Goal: Information Seeking & Learning: Find specific fact

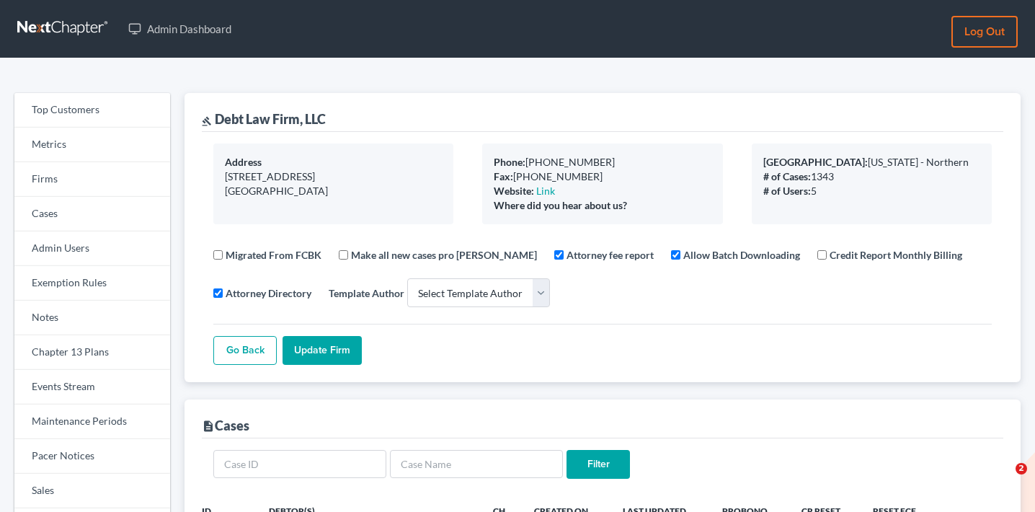
select select
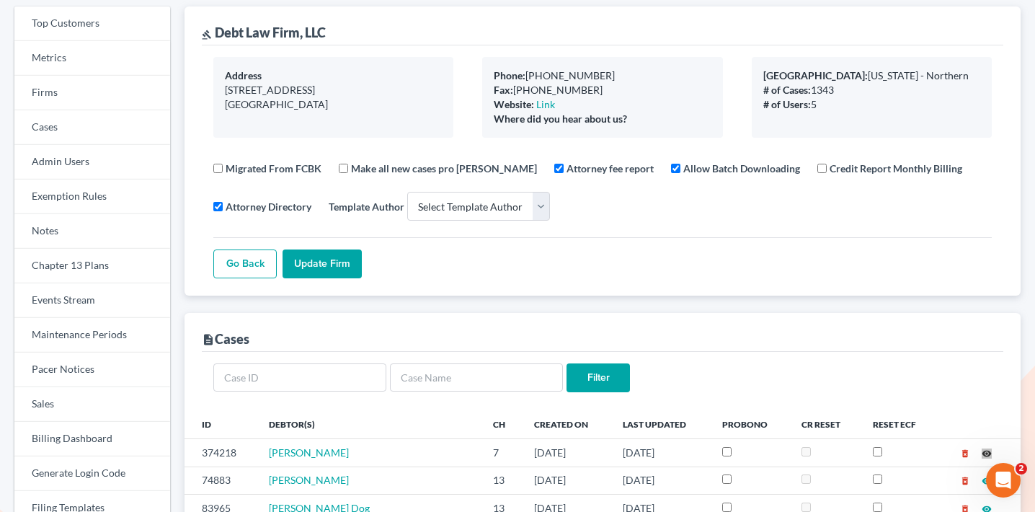
scroll to position [45, 0]
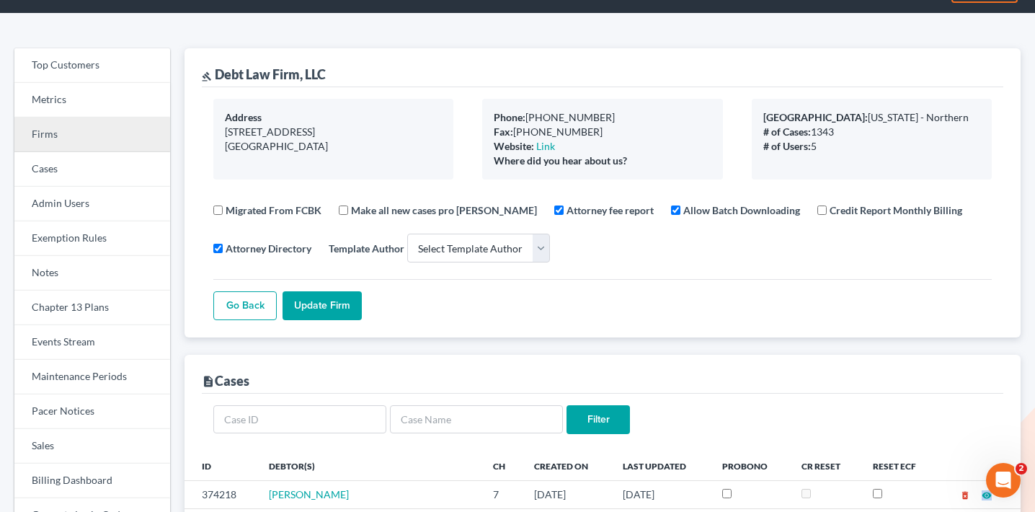
click at [84, 133] on link "Firms" at bounding box center [92, 135] width 156 height 35
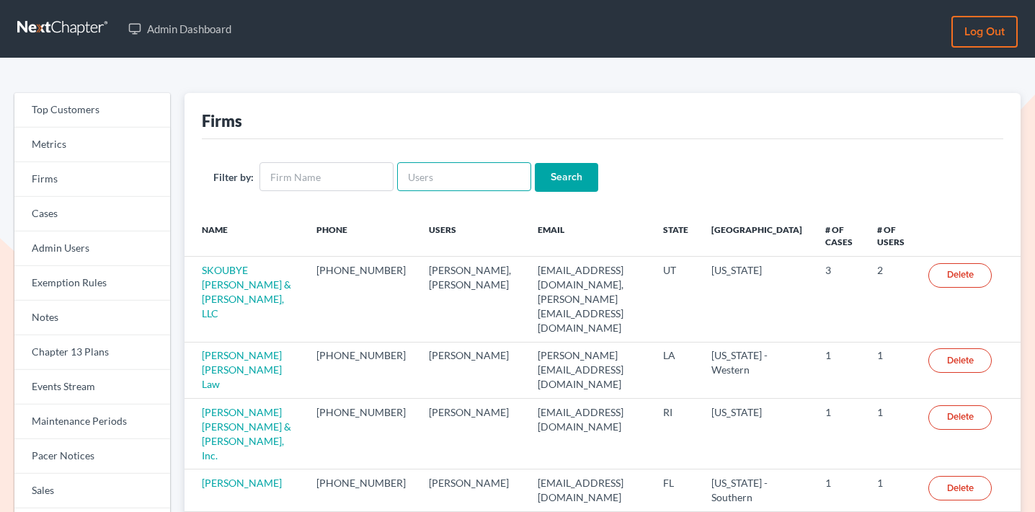
click at [471, 174] on input "text" at bounding box center [464, 176] width 134 height 29
paste input "[PERSON_NAME][EMAIL_ADDRESS][DOMAIN_NAME]"
type input "[PERSON_NAME][EMAIL_ADDRESS][DOMAIN_NAME]"
click at [558, 174] on input "Search" at bounding box center [566, 177] width 63 height 29
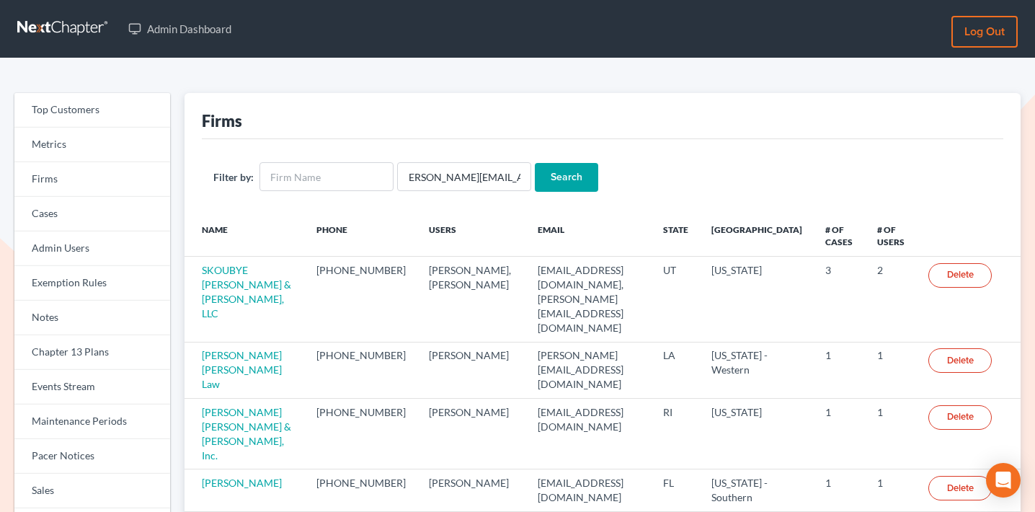
scroll to position [0, 0]
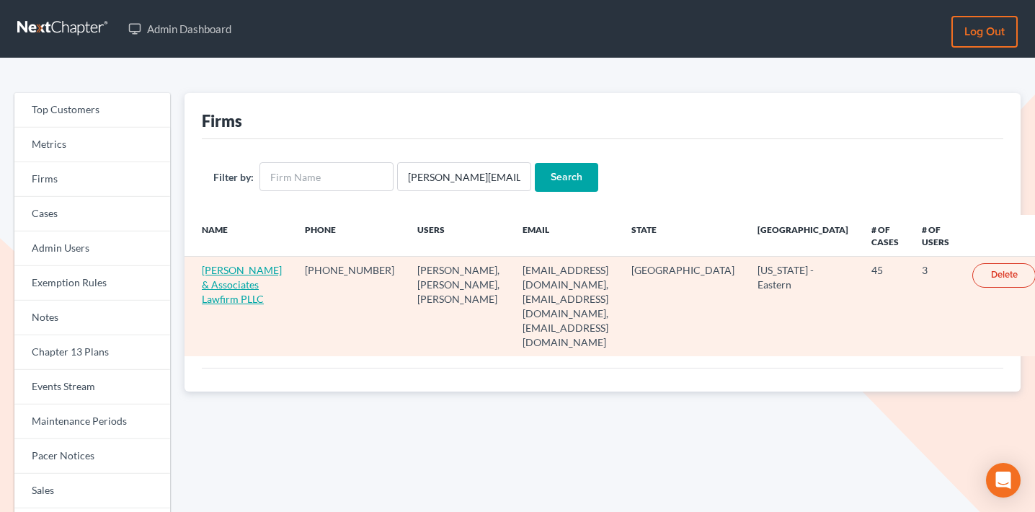
click at [243, 285] on link "Cole & Associates Lawfirm PLLC" at bounding box center [242, 284] width 80 height 41
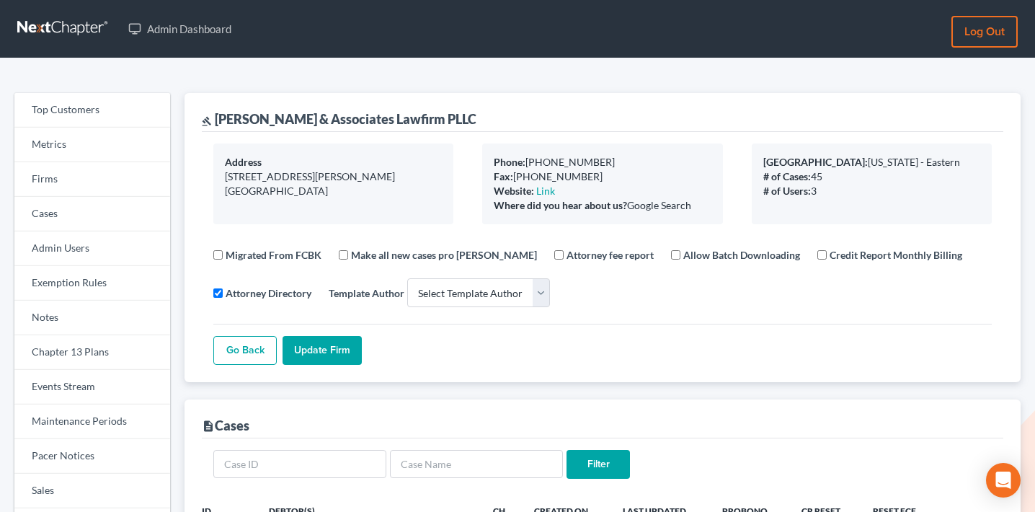
select select
click at [118, 190] on link "Firms" at bounding box center [92, 179] width 156 height 35
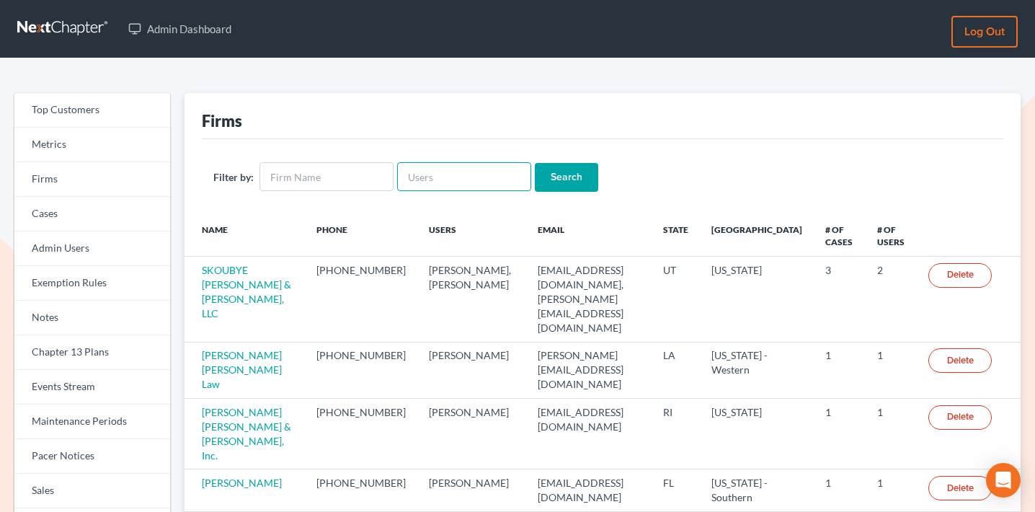
click at [500, 185] on input "text" at bounding box center [464, 176] width 134 height 29
paste input "[EMAIL_ADDRESS][DOMAIN_NAME]"
type input "jbmoore@wetzelandmoore.com"
click at [543, 180] on input "Search" at bounding box center [566, 177] width 63 height 29
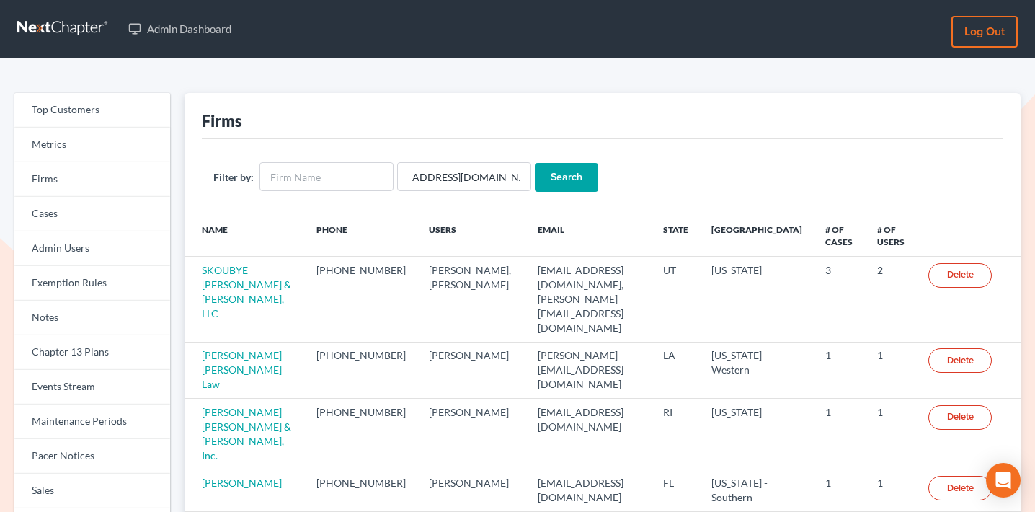
scroll to position [0, 0]
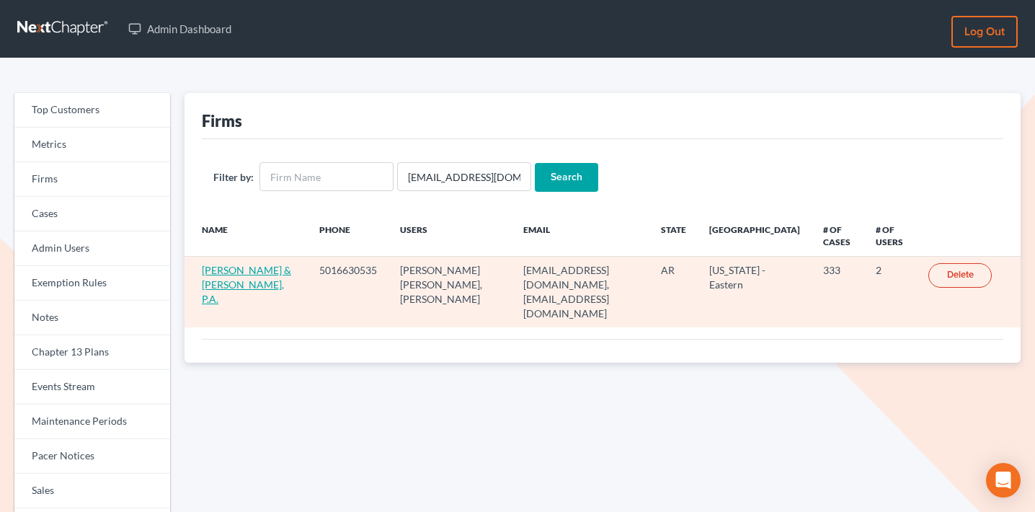
click at [234, 271] on link "Wetzel & Moore, P.A." at bounding box center [246, 284] width 89 height 41
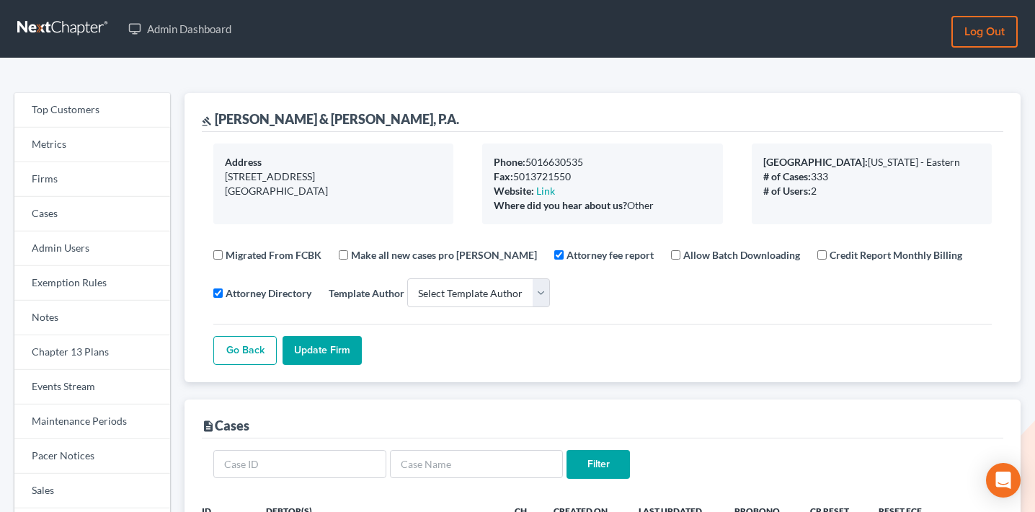
select select
click at [63, 396] on link "Events Stream" at bounding box center [92, 387] width 156 height 35
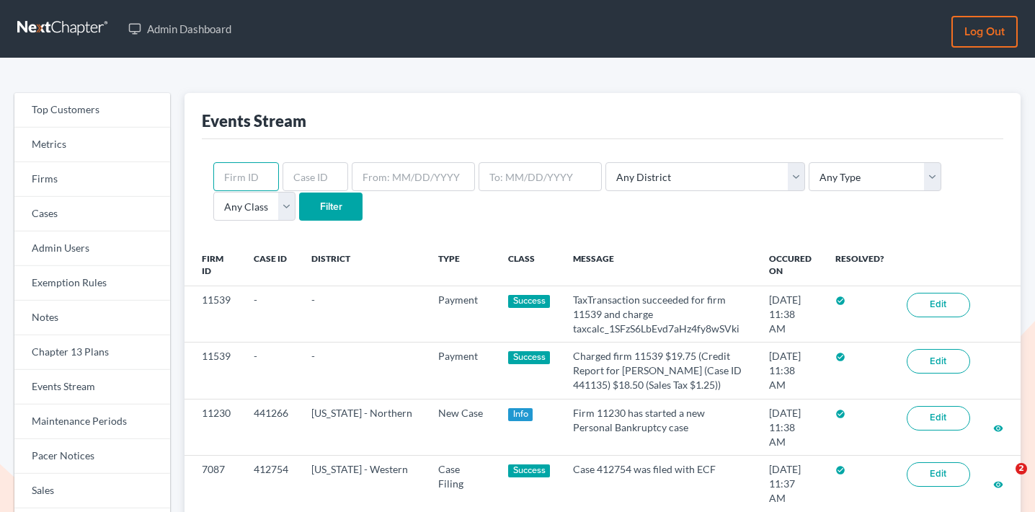
click at [258, 178] on input "text" at bounding box center [246, 176] width 66 height 29
paste input "3136"
click at [255, 186] on input "3136" at bounding box center [246, 176] width 66 height 29
type input "3136"
click at [299, 193] on input "Filter" at bounding box center [330, 206] width 63 height 29
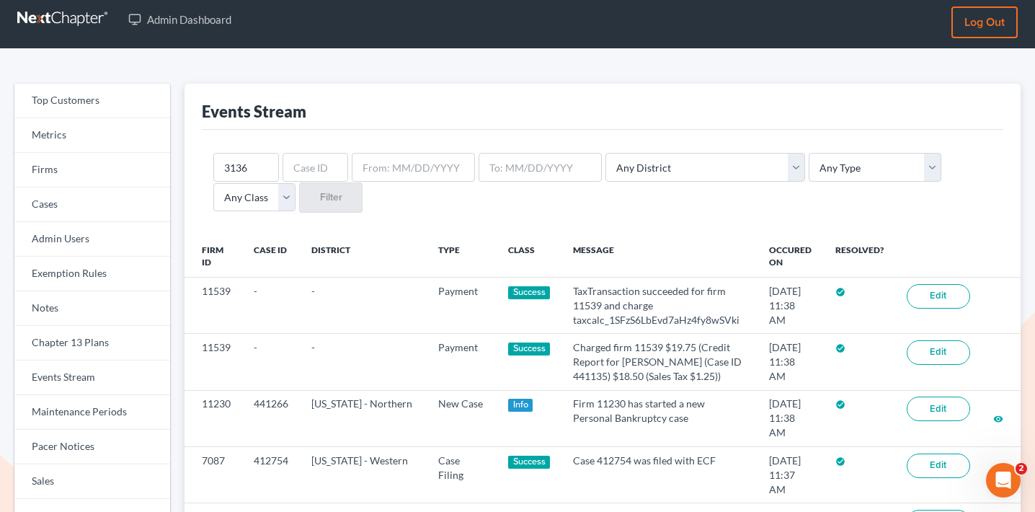
scroll to position [19, 0]
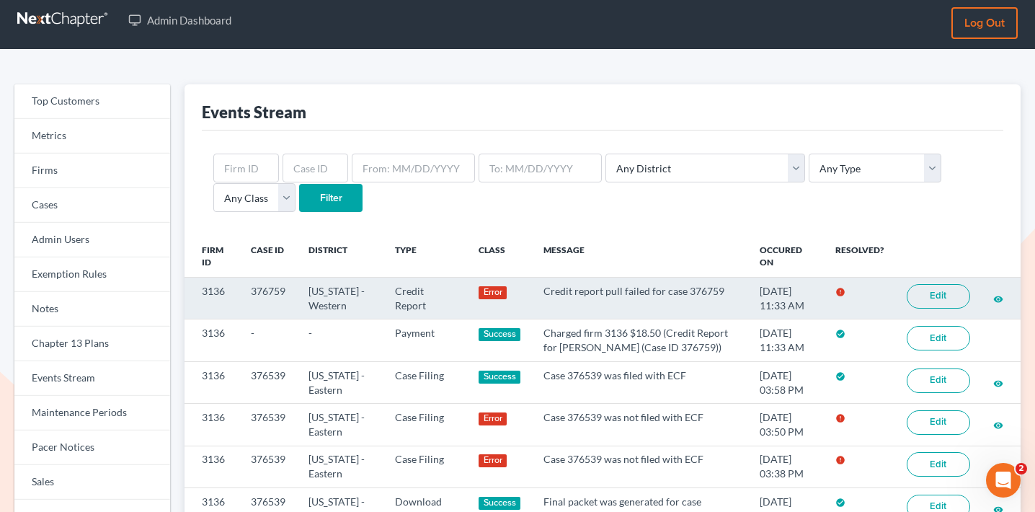
click at [933, 284] on link "Edit" at bounding box center [938, 296] width 63 height 25
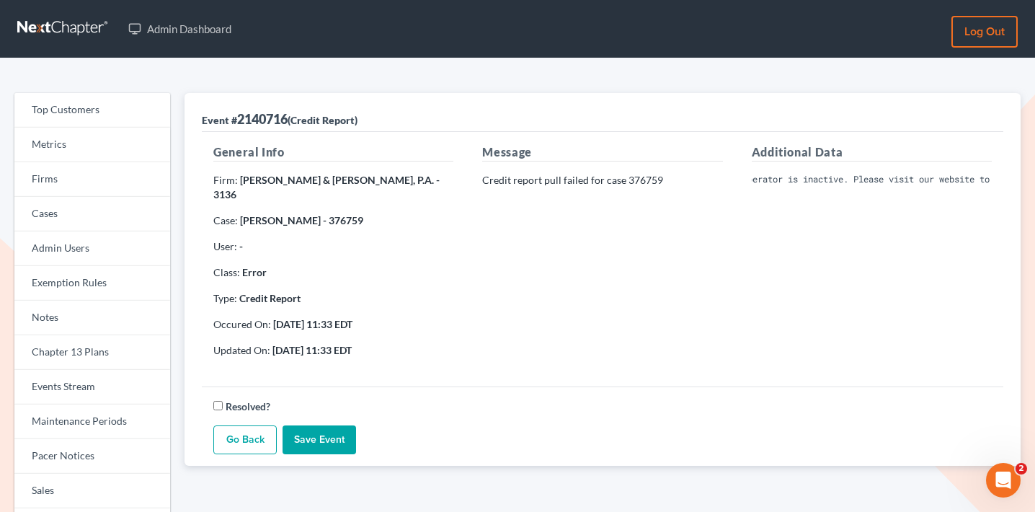
scroll to position [0, 308]
click at [806, 180] on pre "Invalid Client Account Identifier; Operator is inactive. Please visit our websi…" at bounding box center [872, 179] width 240 height 13
copy div "Invalid Client Account Identifier; Operator is inactive. Please visit our websi…"
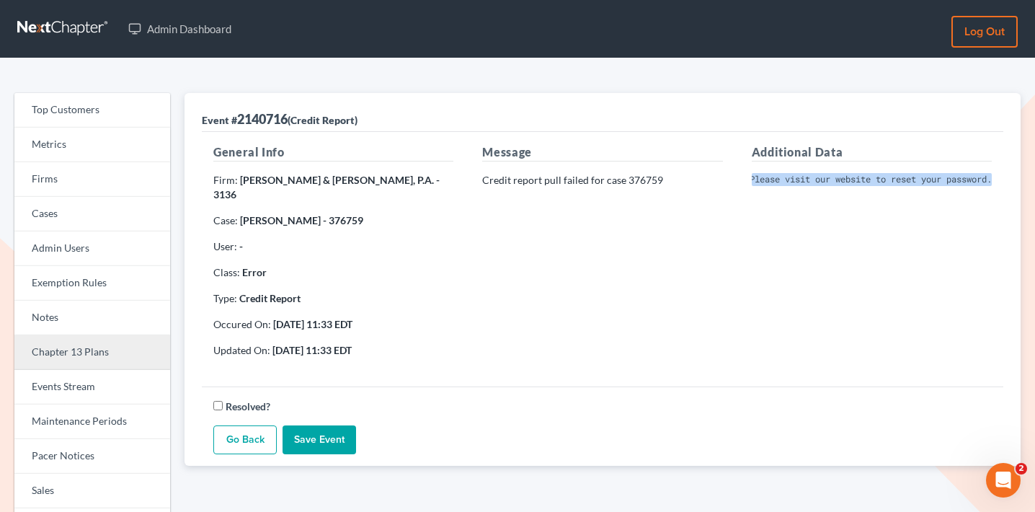
click at [87, 341] on link "Chapter 13 Plans" at bounding box center [92, 352] width 156 height 35
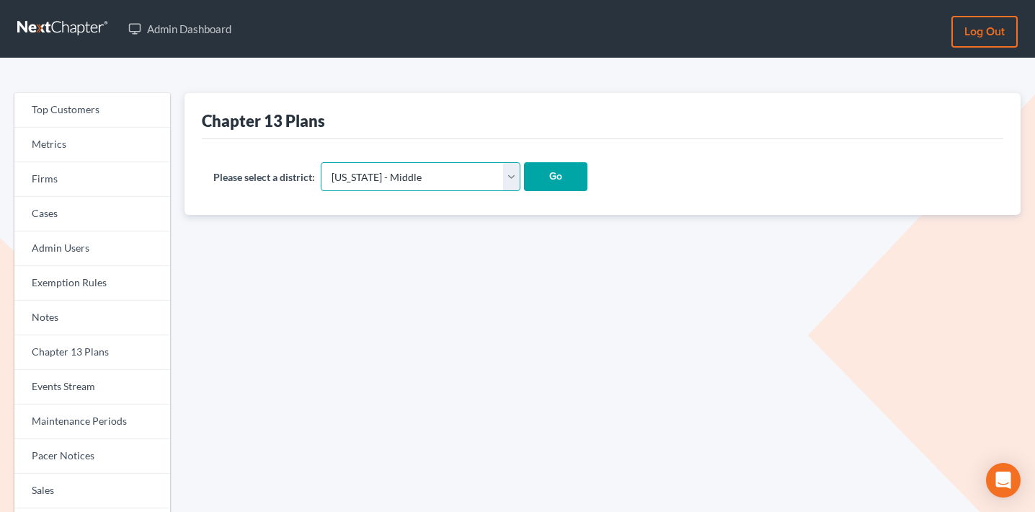
click at [402, 180] on select "Alabama - Middle Alabama - Northern Alabama - Southern Alaska Arizona Arkansas …" at bounding box center [421, 176] width 200 height 29
select select "10"
click at [322, 162] on select "Alabama - Middle Alabama - Northern Alabama - Southern Alaska Arizona Arkansas …" at bounding box center [421, 176] width 200 height 29
click at [524, 170] on input "Go" at bounding box center [555, 176] width 63 height 29
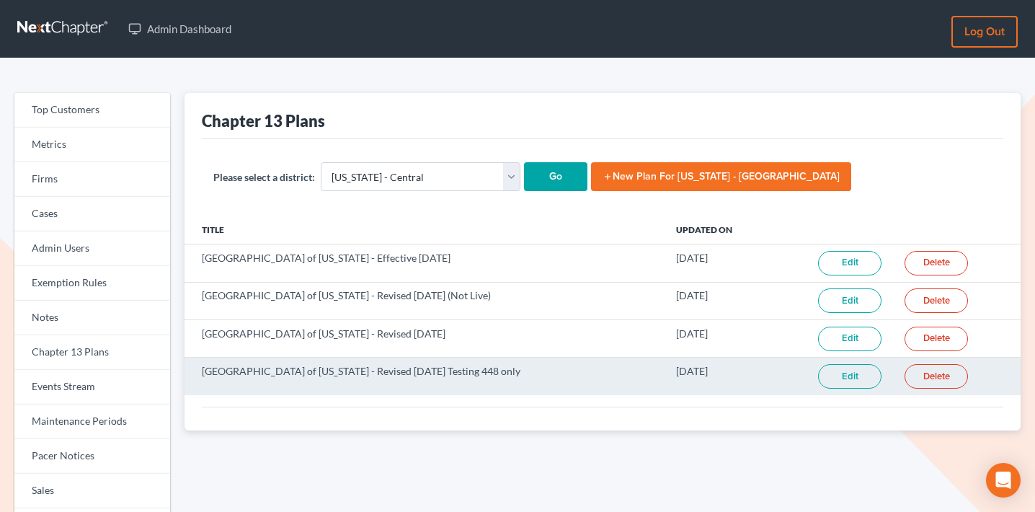
click at [836, 381] on link "Edit" at bounding box center [849, 376] width 63 height 25
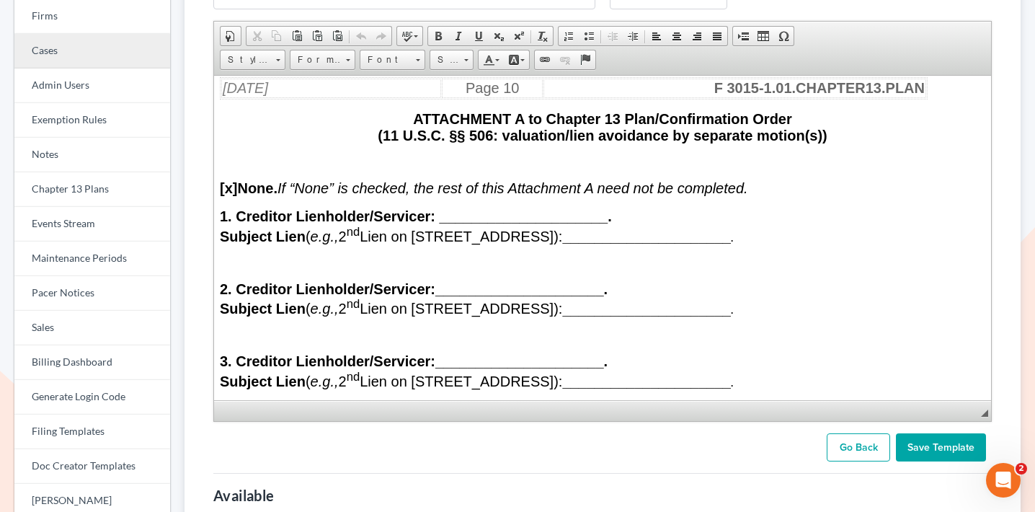
scroll to position [10718, 0]
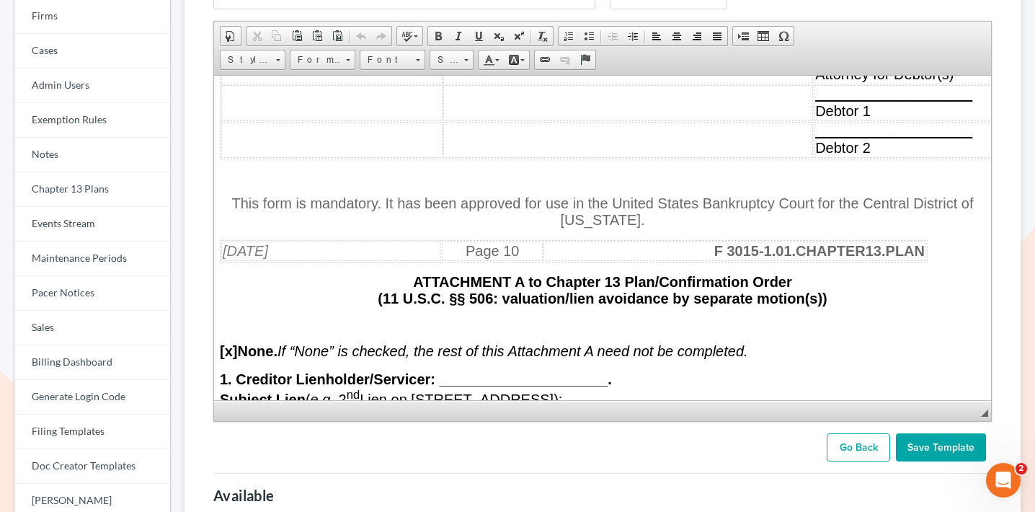
click at [442, 183] on p at bounding box center [603, 176] width 766 height 13
click at [945, 442] on input "Save Template" at bounding box center [941, 447] width 90 height 29
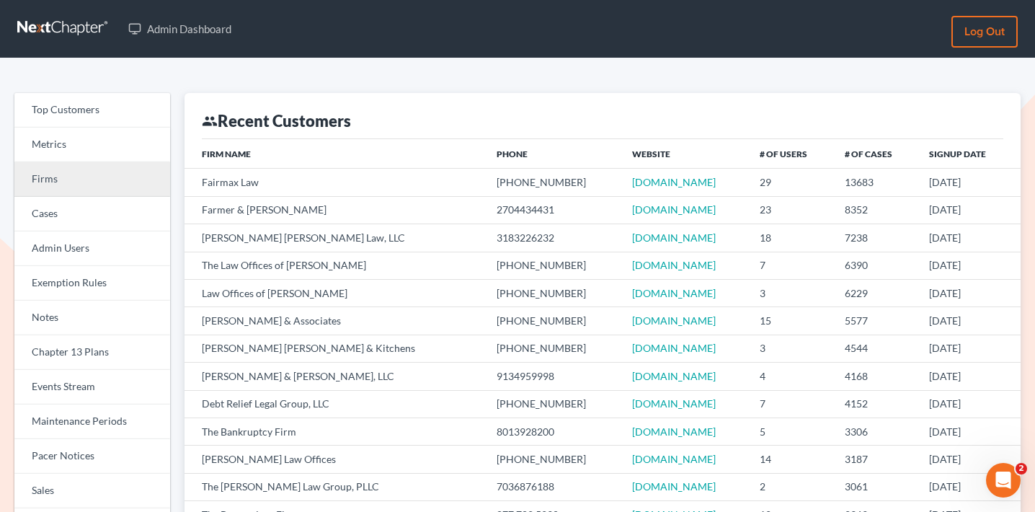
click at [104, 179] on link "Firms" at bounding box center [92, 179] width 156 height 35
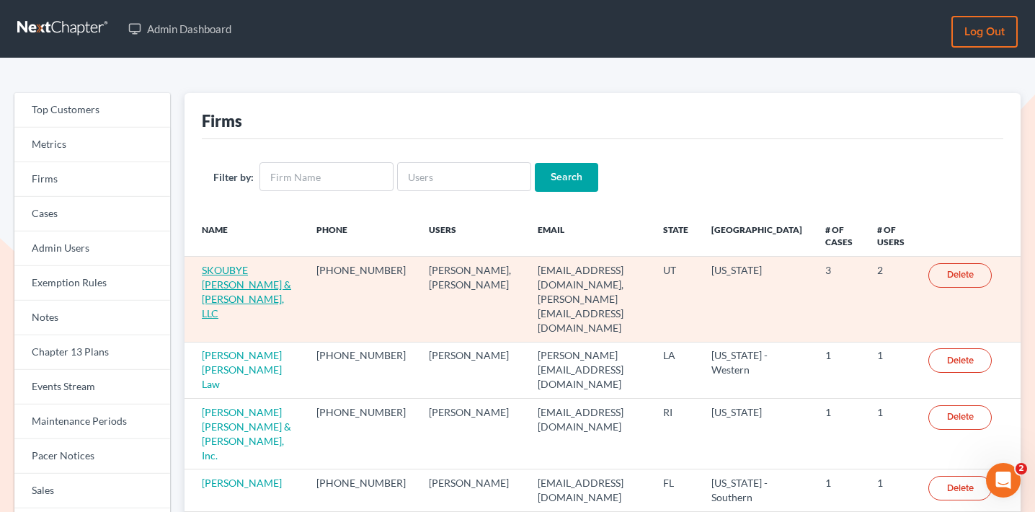
click at [254, 273] on link "SKOUBYE [PERSON_NAME] & [PERSON_NAME], LLC" at bounding box center [246, 292] width 89 height 56
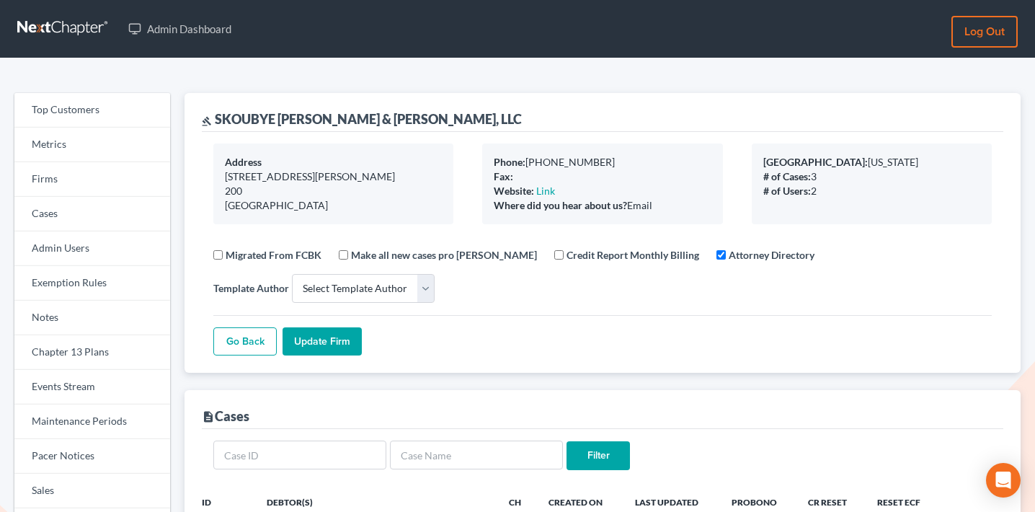
select select
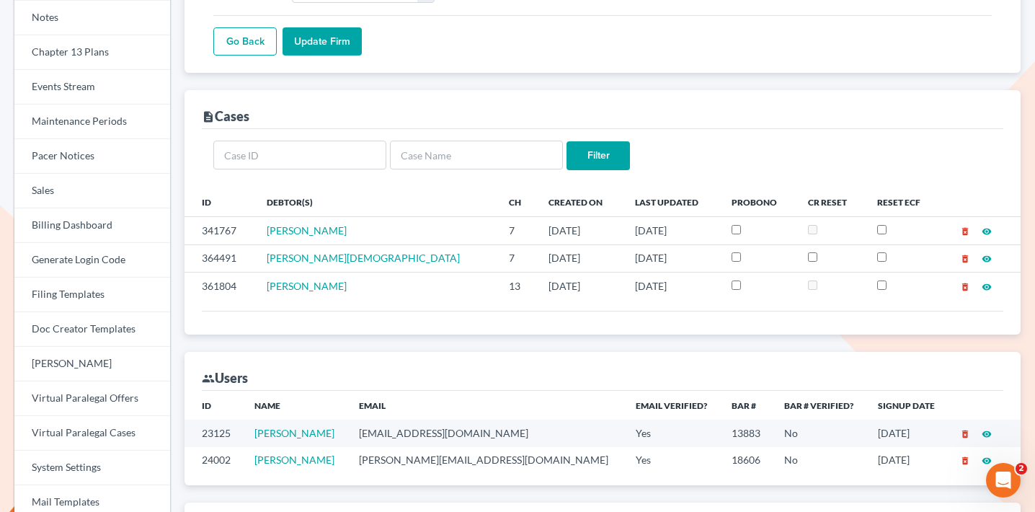
scroll to position [243, 0]
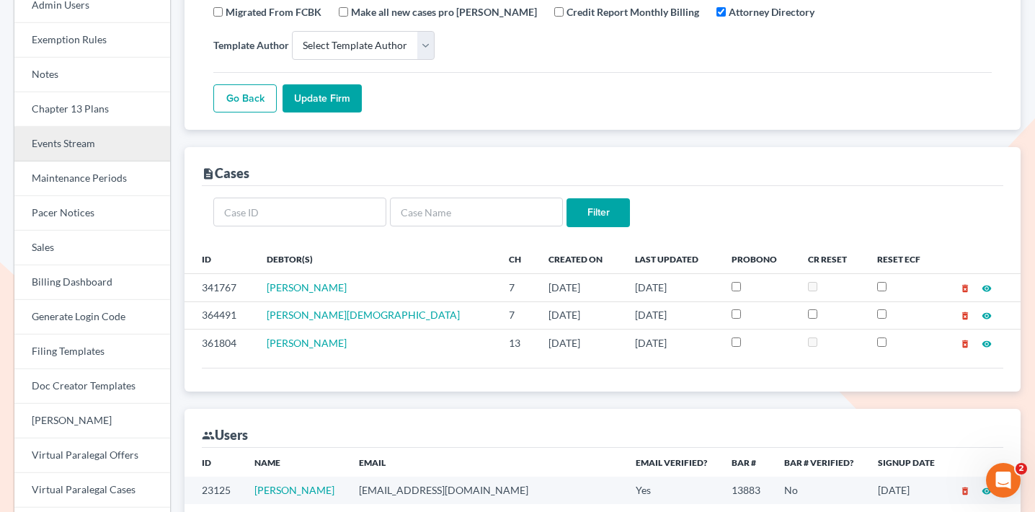
click at [141, 151] on link "Events Stream" at bounding box center [92, 144] width 156 height 35
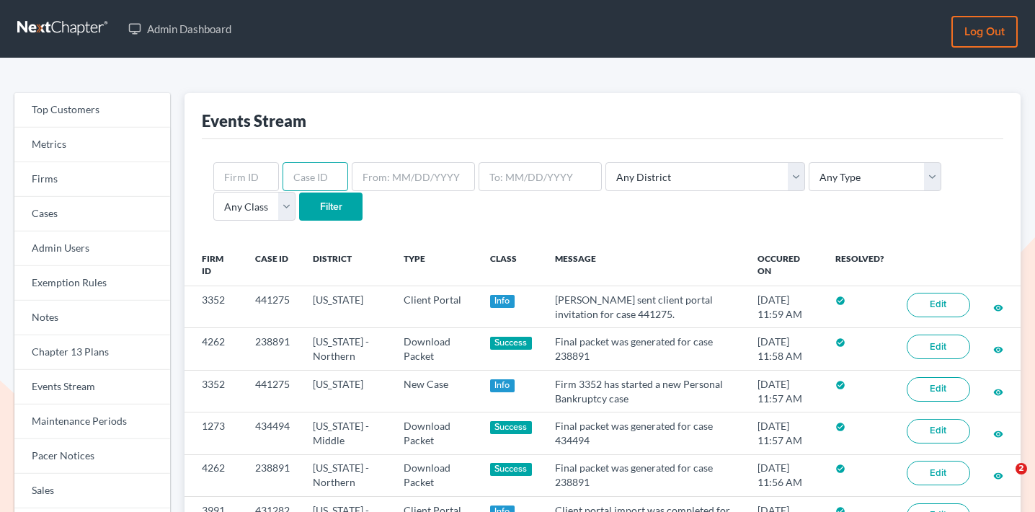
click at [301, 171] on input "text" at bounding box center [316, 176] width 66 height 29
paste input "440551"
type input "440551"
click at [299, 208] on input "Filter" at bounding box center [330, 206] width 63 height 29
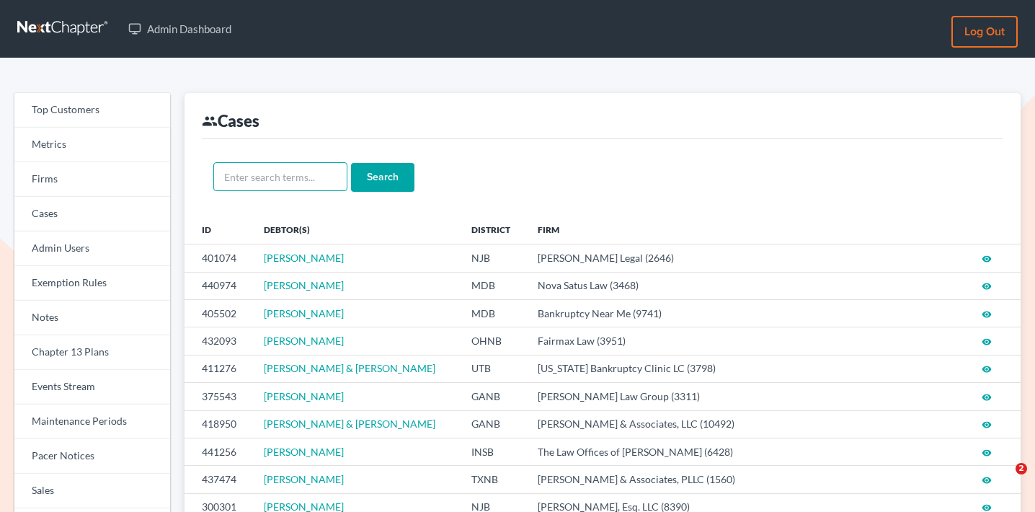
click at [267, 184] on input "text" at bounding box center [280, 176] width 134 height 29
paste input "440551"
type input "440551"
click at [351, 177] on input "Search" at bounding box center [382, 177] width 63 height 29
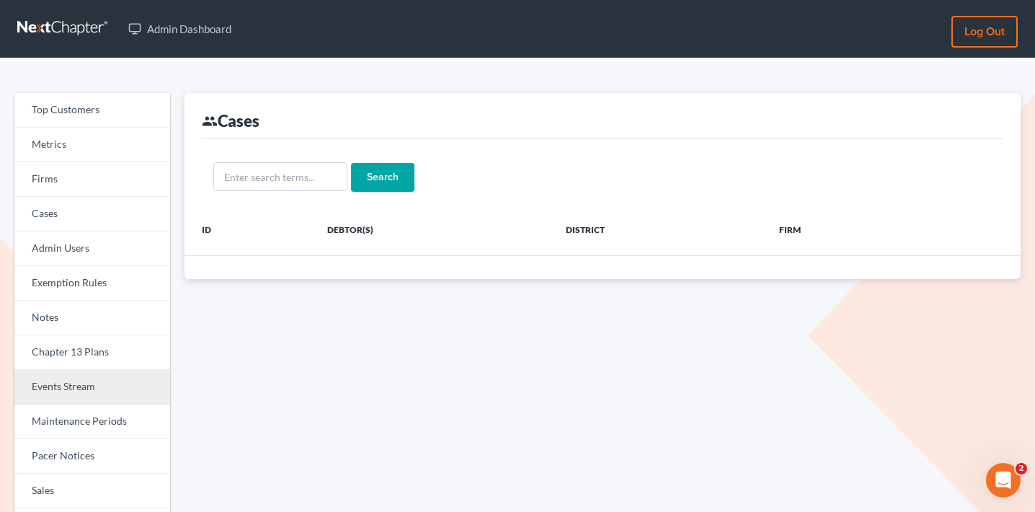
click at [60, 380] on link "Events Stream" at bounding box center [92, 387] width 156 height 35
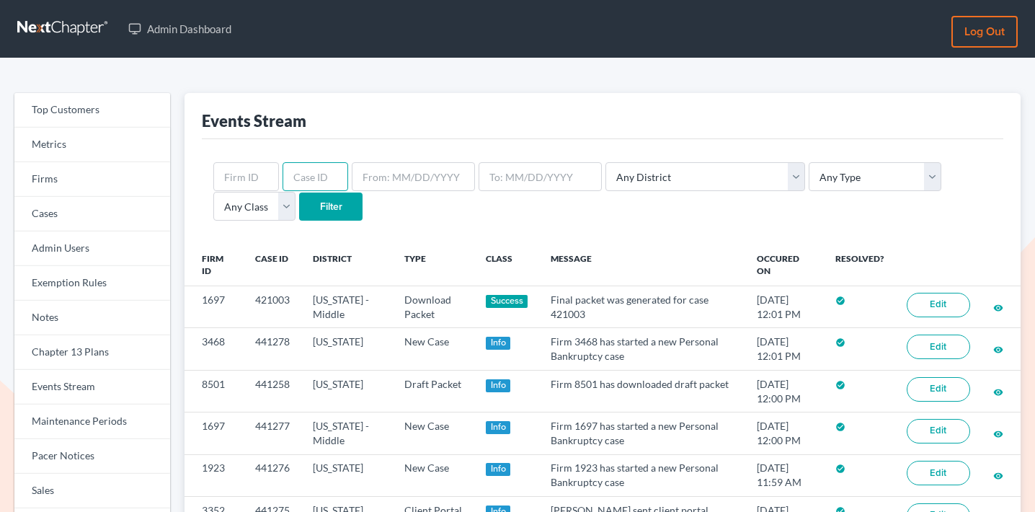
click at [322, 176] on input "text" at bounding box center [316, 176] width 66 height 29
paste input "440551"
type input "440551"
click at [299, 208] on input "Filter" at bounding box center [330, 206] width 63 height 29
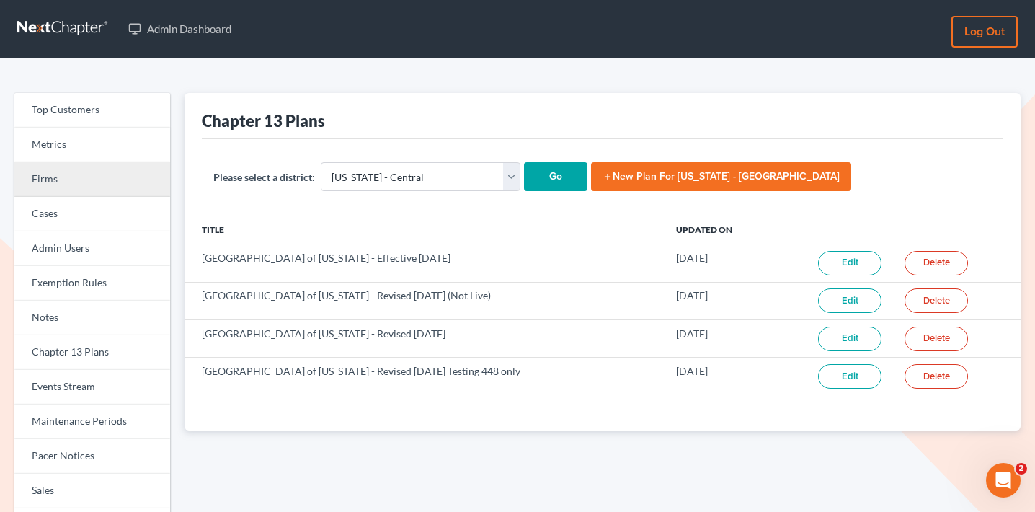
click at [84, 183] on link "Firms" at bounding box center [92, 179] width 156 height 35
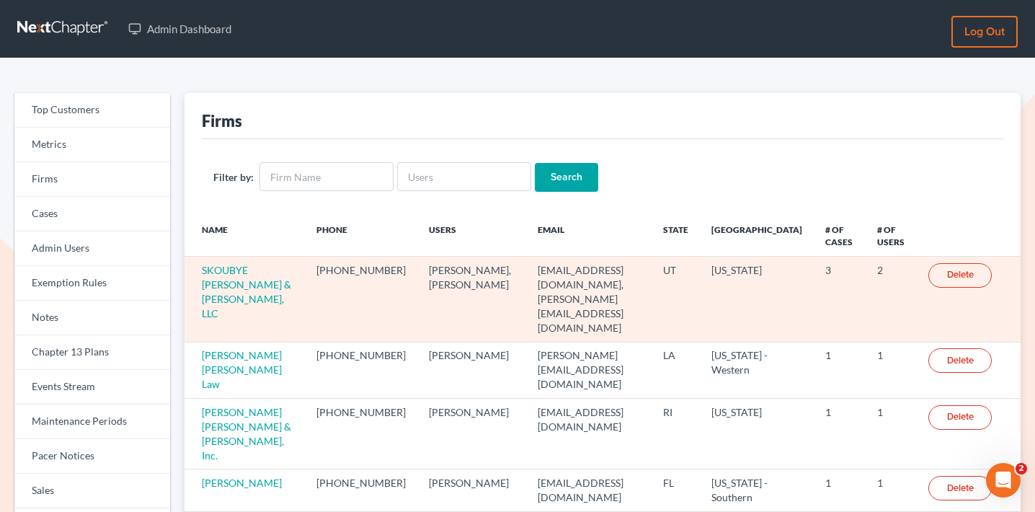
click at [254, 295] on td "SKOUBYE [PERSON_NAME] & [PERSON_NAME], LLC" at bounding box center [245, 299] width 120 height 85
click at [254, 286] on link "SKOUBYE [PERSON_NAME] & [PERSON_NAME], LLC" at bounding box center [246, 292] width 89 height 56
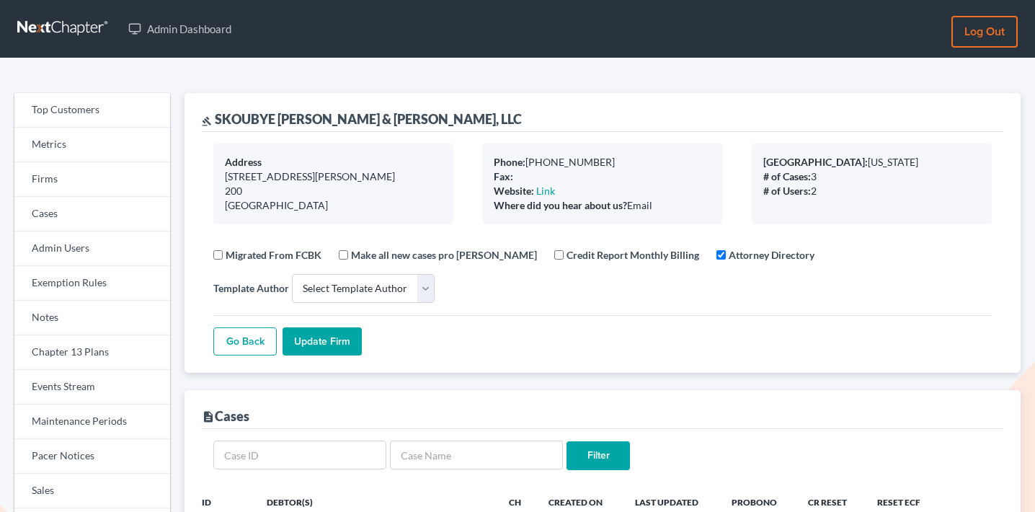
select select
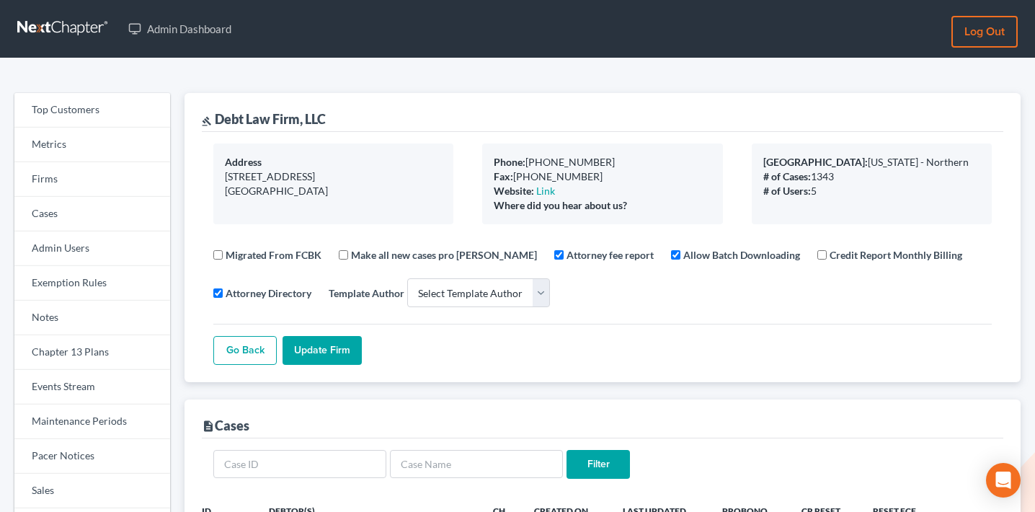
select select
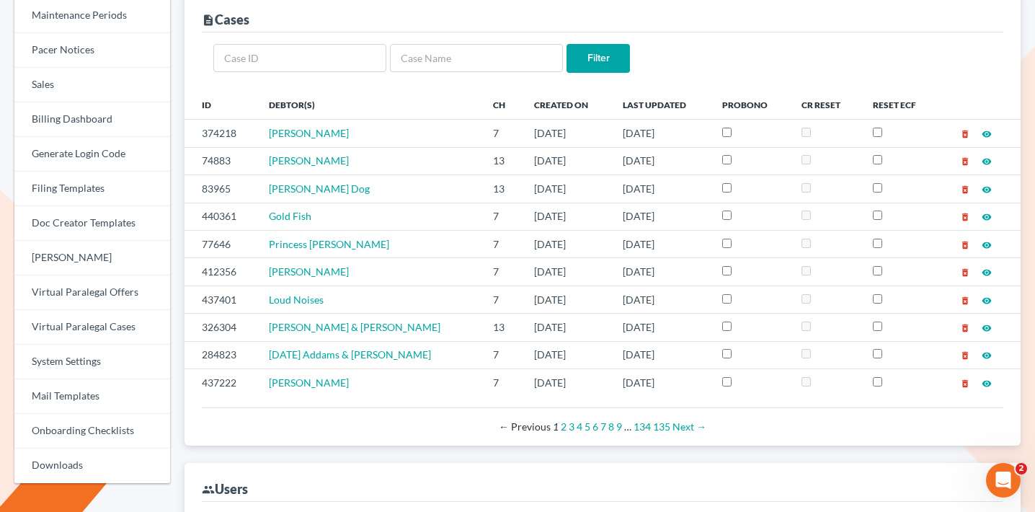
scroll to position [410, 0]
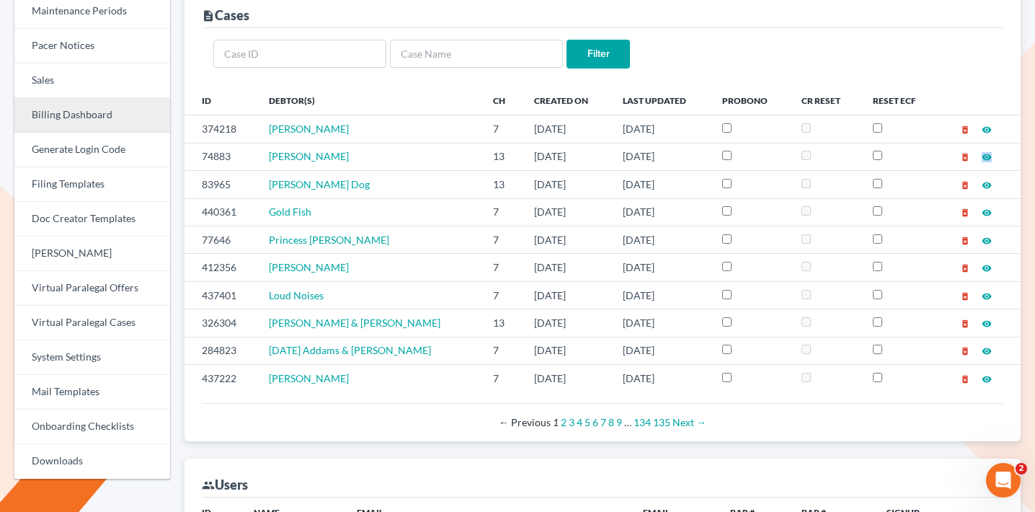
click at [88, 128] on link "Billing Dashboard" at bounding box center [92, 115] width 156 height 35
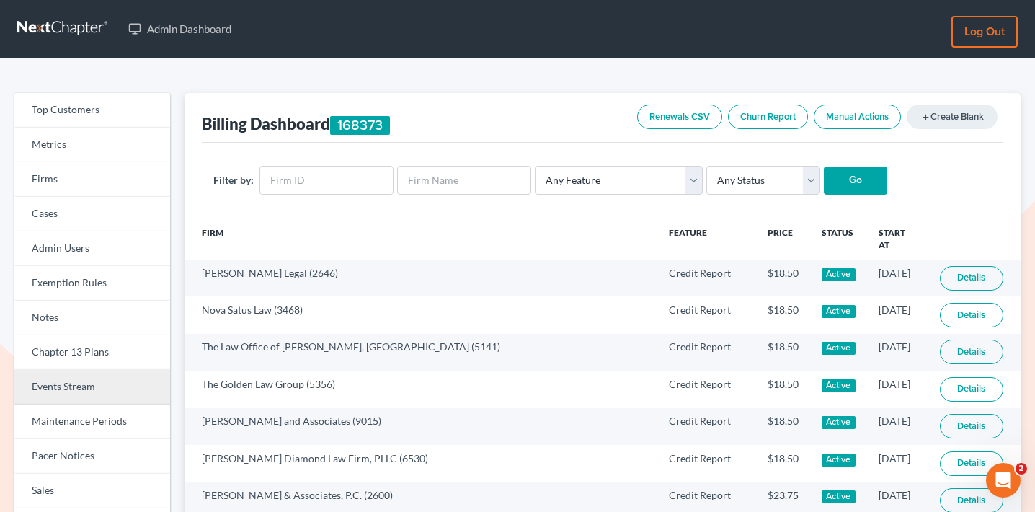
click at [63, 384] on link "Events Stream" at bounding box center [92, 387] width 156 height 35
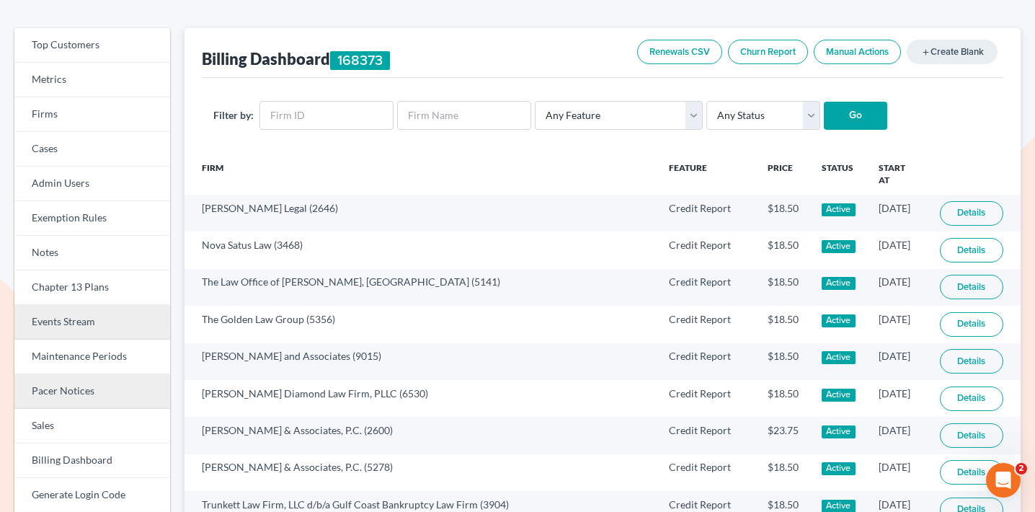
scroll to position [83, 0]
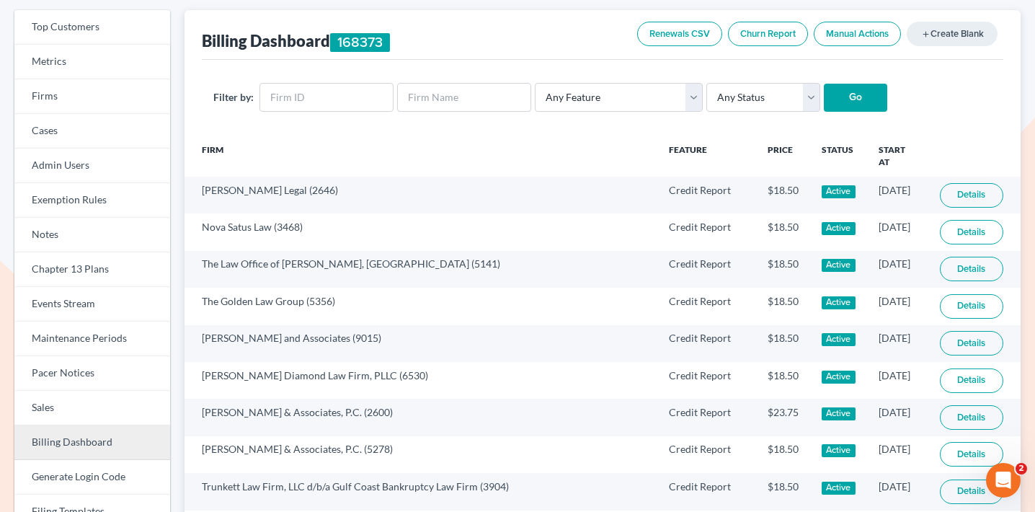
click at [65, 438] on link "Billing Dashboard" at bounding box center [92, 442] width 156 height 35
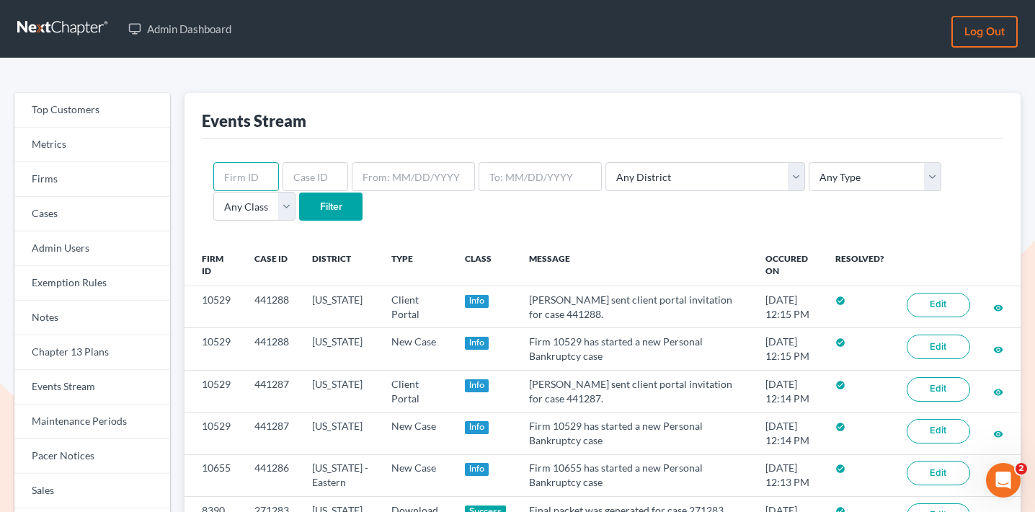
click at [246, 182] on input "text" at bounding box center [246, 176] width 66 height 29
paste input "2234"
type input "2234"
click at [299, 211] on input "Filter" at bounding box center [330, 206] width 63 height 29
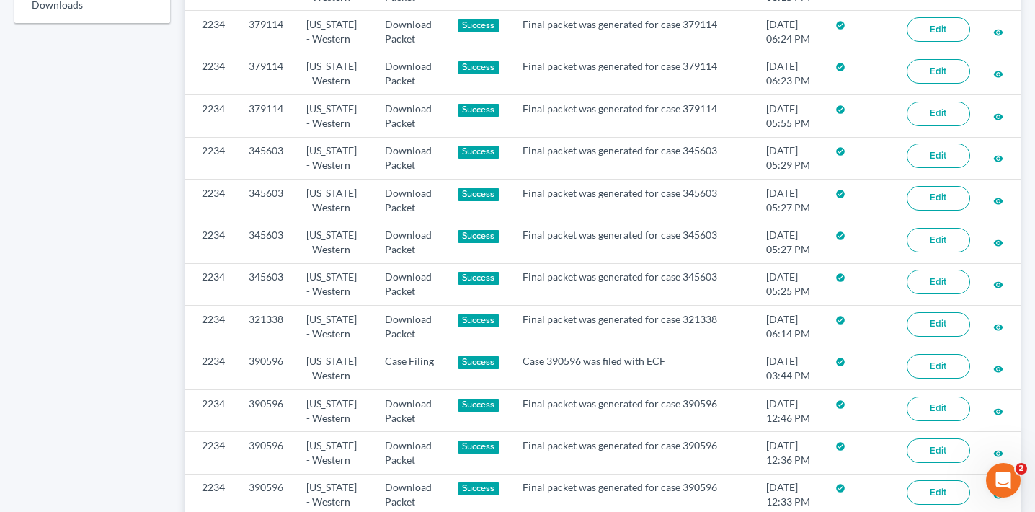
scroll to position [1190, 0]
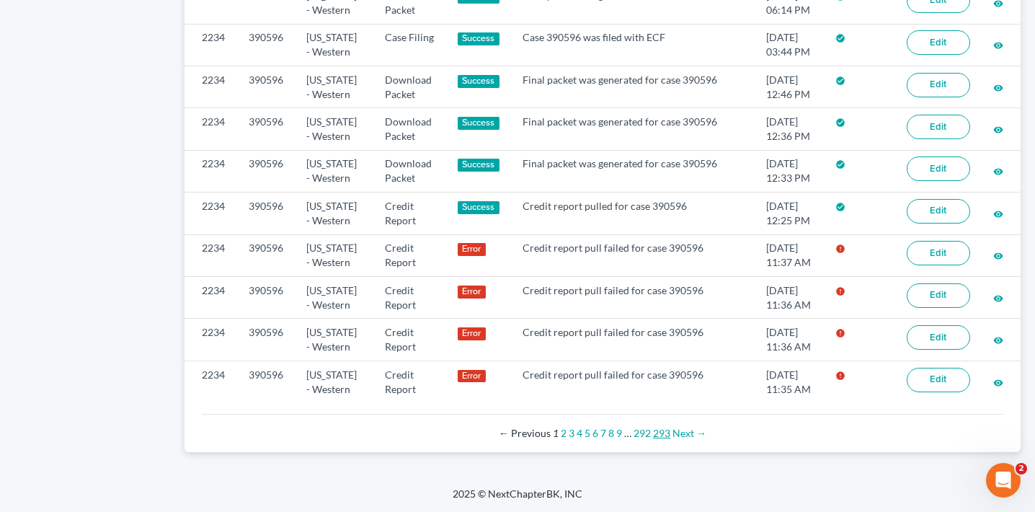
click at [663, 434] on link "293" at bounding box center [661, 433] width 17 height 12
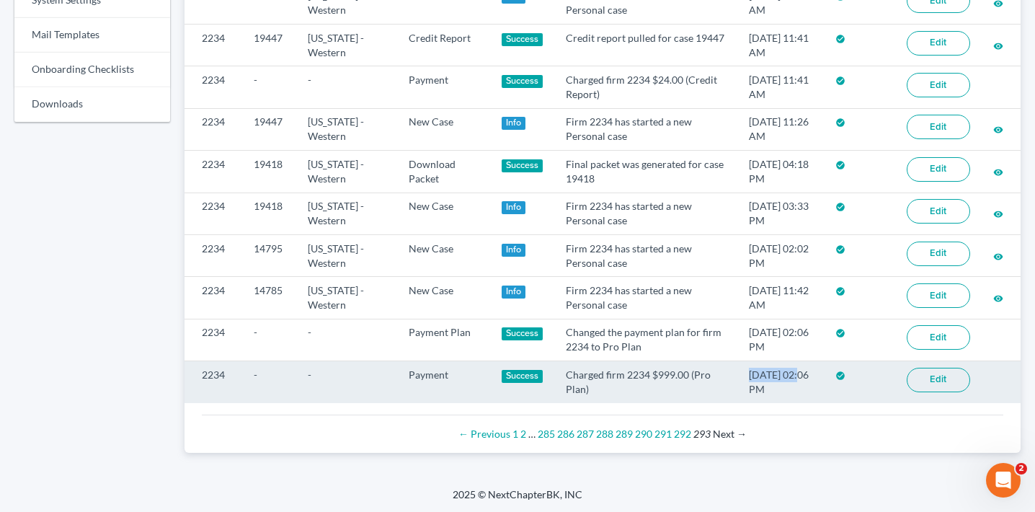
drag, startPoint x: 792, startPoint y: 374, endPoint x: 735, endPoint y: 373, distance: 56.2
click at [738, 373] on td "10/13/2017 02:06 PM" at bounding box center [781, 382] width 87 height 42
copy td "10/13/2017"
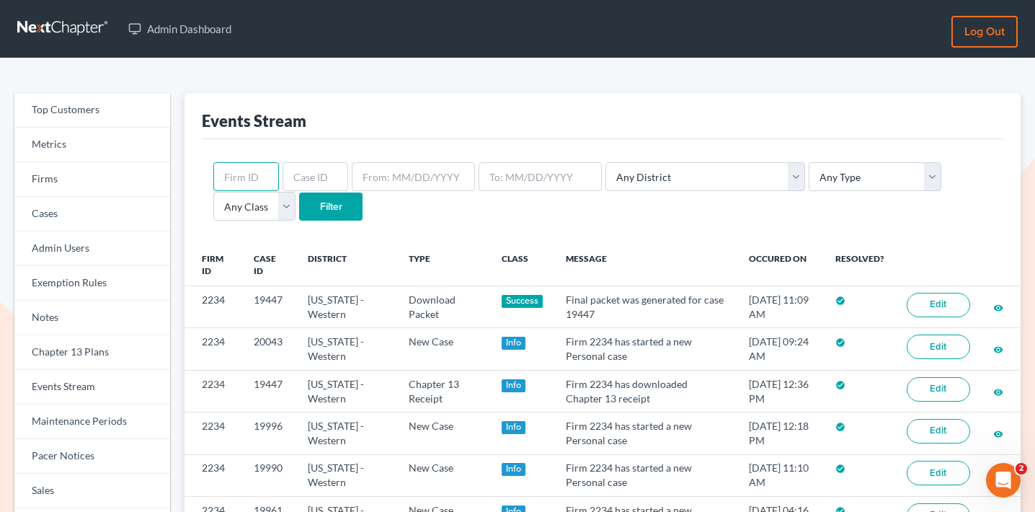
click at [249, 175] on input "text" at bounding box center [246, 176] width 66 height 29
paste input "11652"
type input "11652"
click at [299, 200] on input "Filter" at bounding box center [330, 206] width 63 height 29
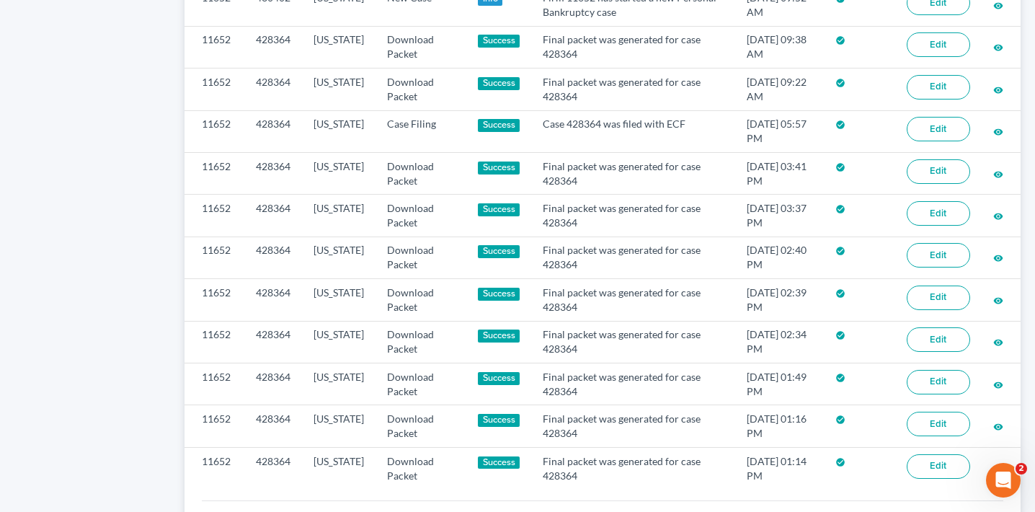
scroll to position [1146, 0]
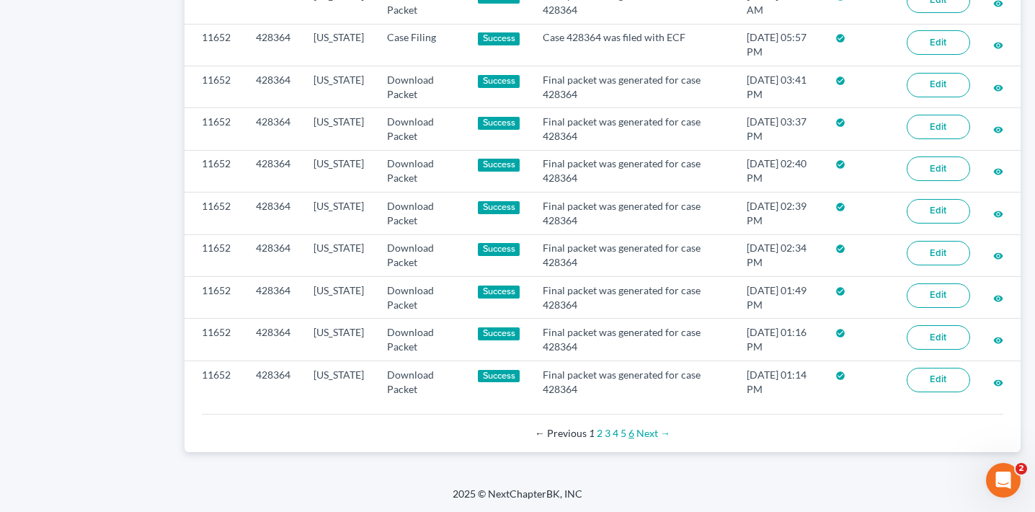
click at [631, 434] on link "6" at bounding box center [632, 433] width 6 height 12
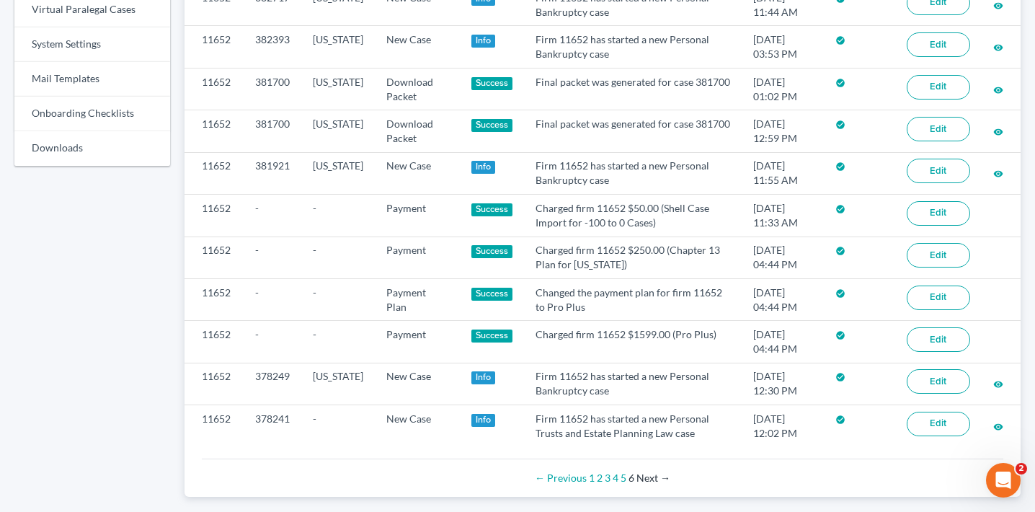
scroll to position [767, 0]
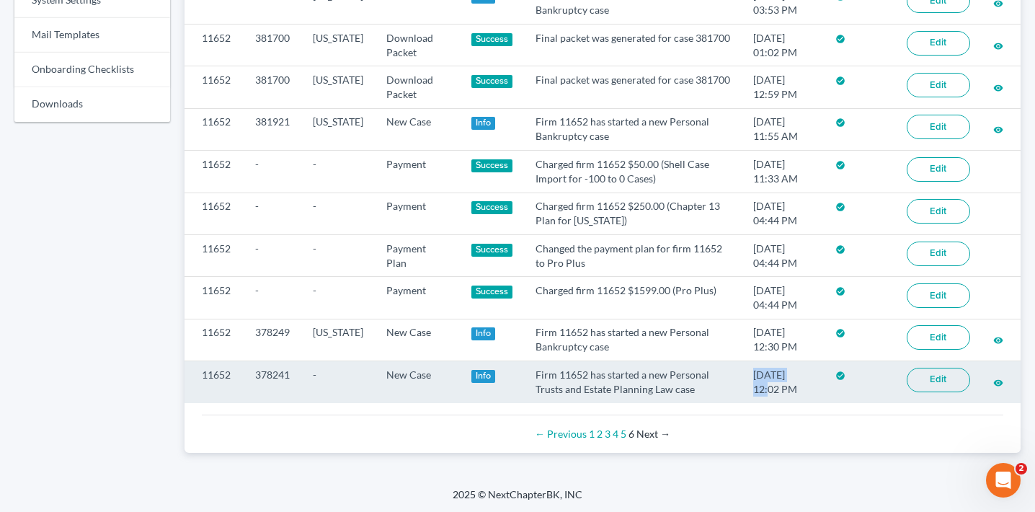
drag, startPoint x: 792, startPoint y: 374, endPoint x: 727, endPoint y: 373, distance: 65.6
click at [742, 373] on td "09/24/2024 12:02 PM" at bounding box center [783, 382] width 82 height 42
copy td "09/24/2024"
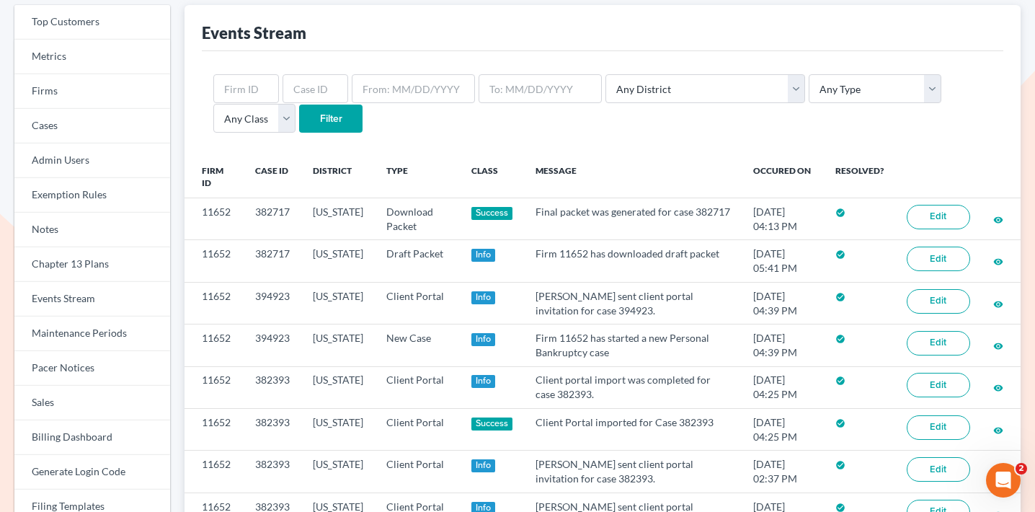
scroll to position [0, 0]
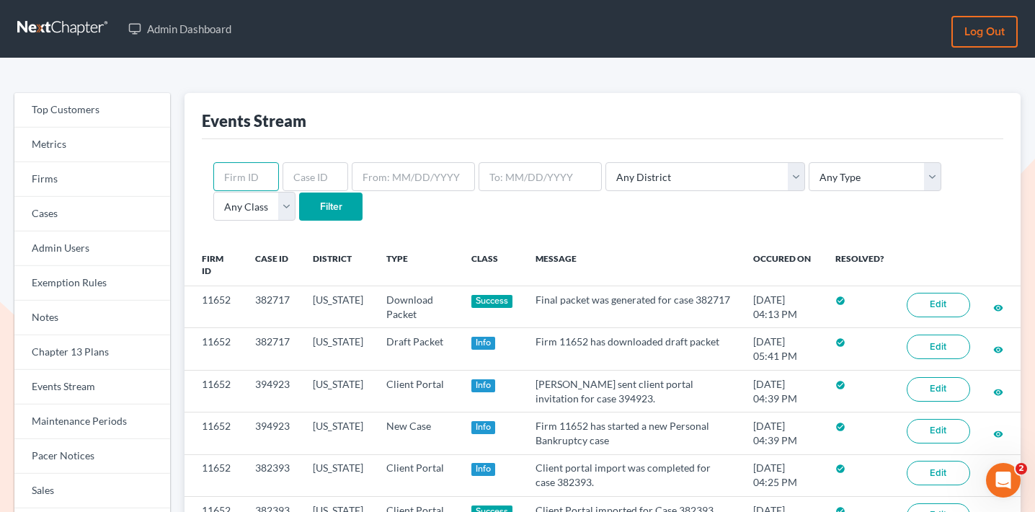
click at [252, 172] on input "text" at bounding box center [246, 176] width 66 height 29
paste input "11687"
type input "11687"
click at [299, 198] on input "Filter" at bounding box center [330, 206] width 63 height 29
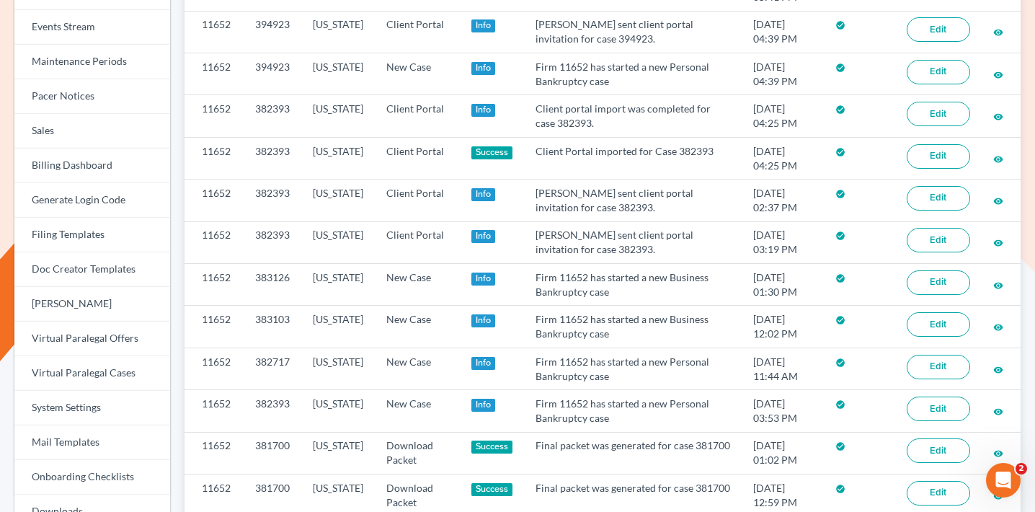
scroll to position [769, 0]
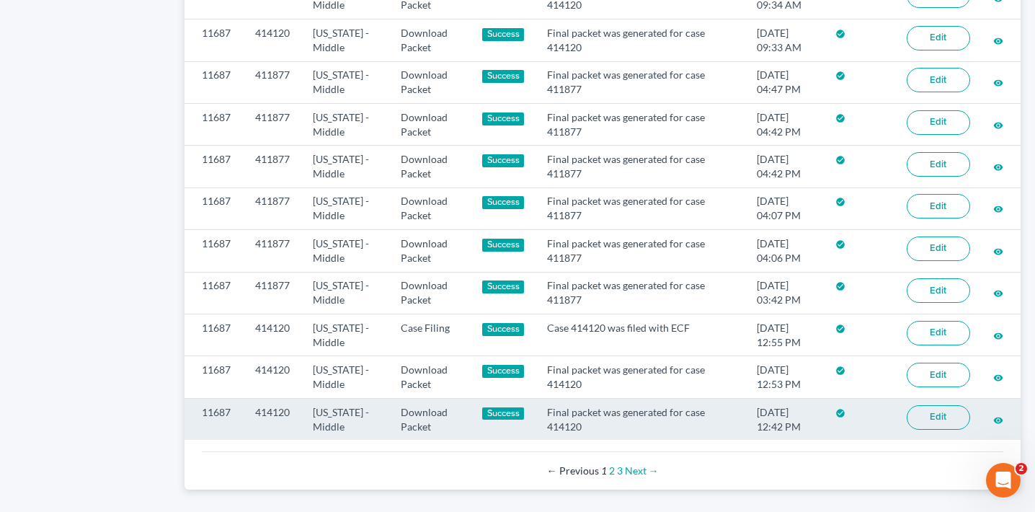
scroll to position [1142, 0]
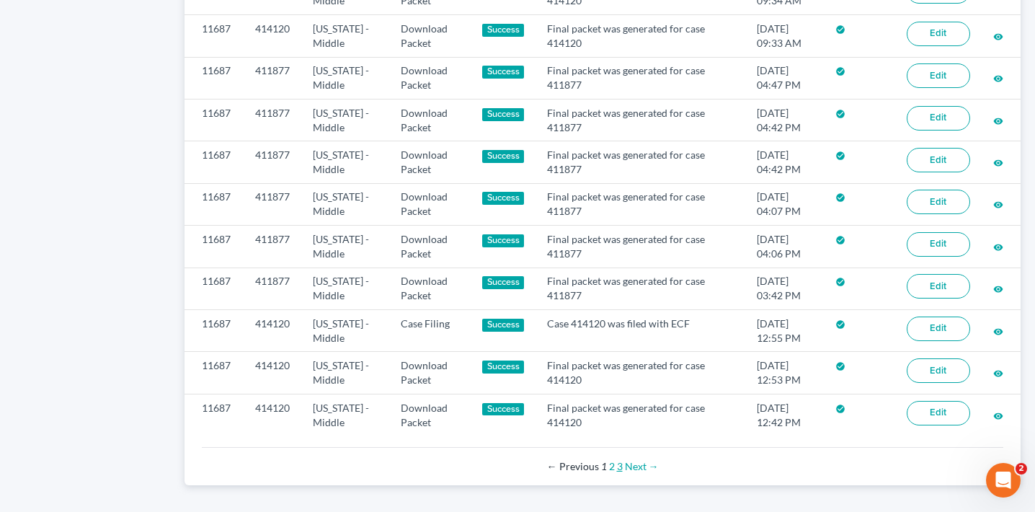
click at [619, 468] on link "3" at bounding box center [620, 466] width 6 height 12
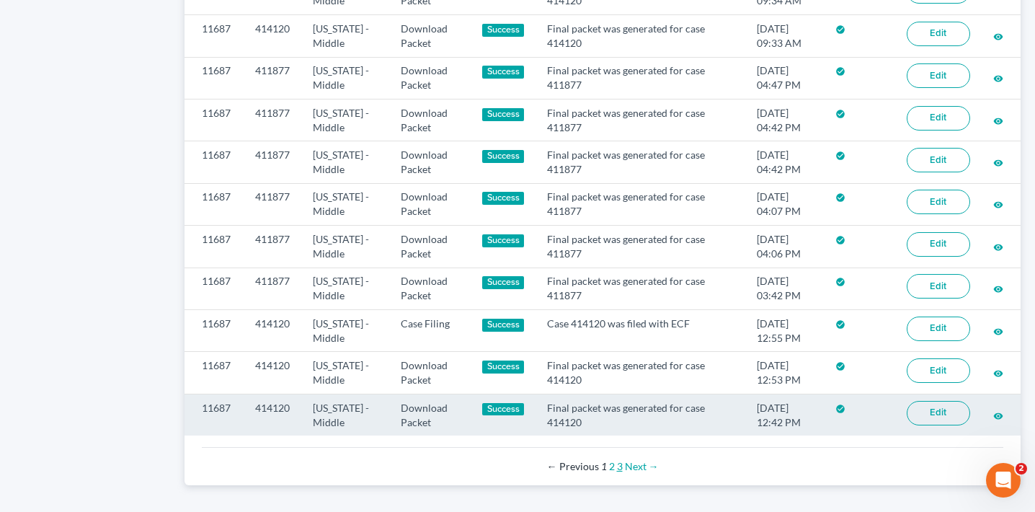
scroll to position [1175, 0]
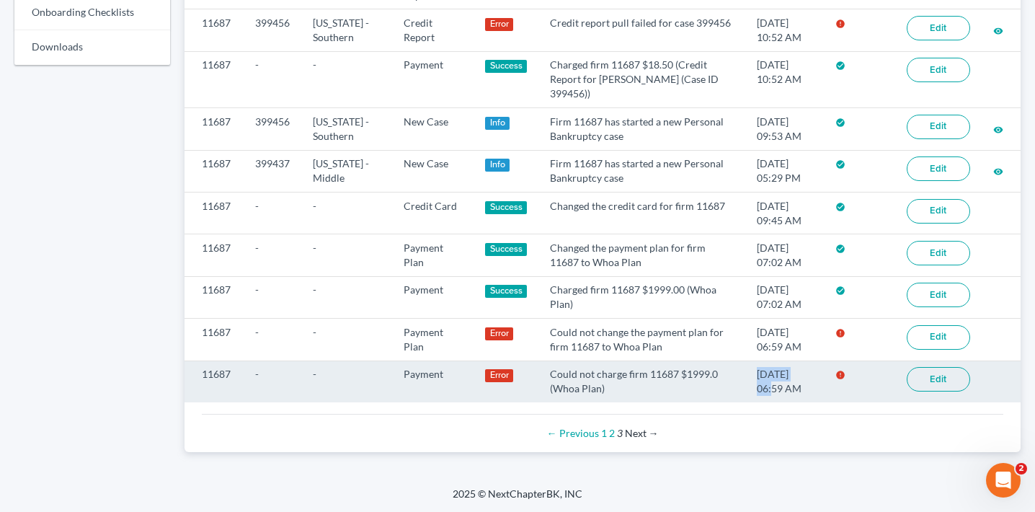
drag, startPoint x: 800, startPoint y: 373, endPoint x: 729, endPoint y: 373, distance: 70.7
click at [745, 373] on td "10/15/2024 06:59 AM" at bounding box center [784, 381] width 79 height 42
copy td "10/15/2024"
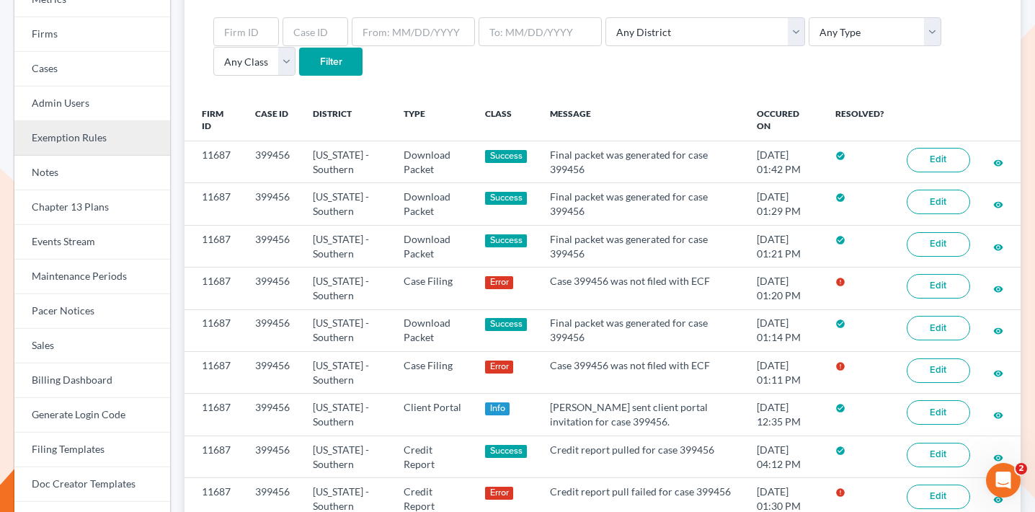
scroll to position [63, 0]
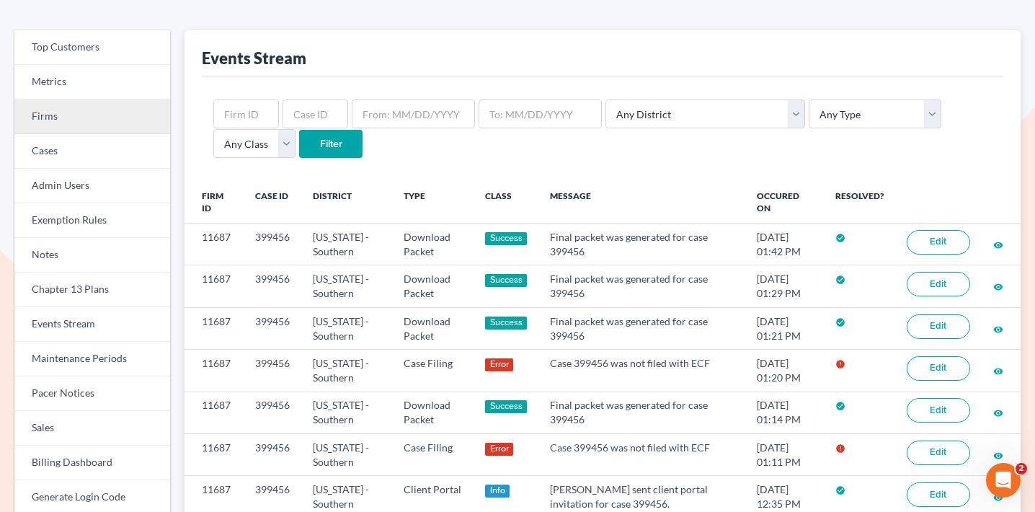
click at [77, 106] on link "Firms" at bounding box center [92, 116] width 156 height 35
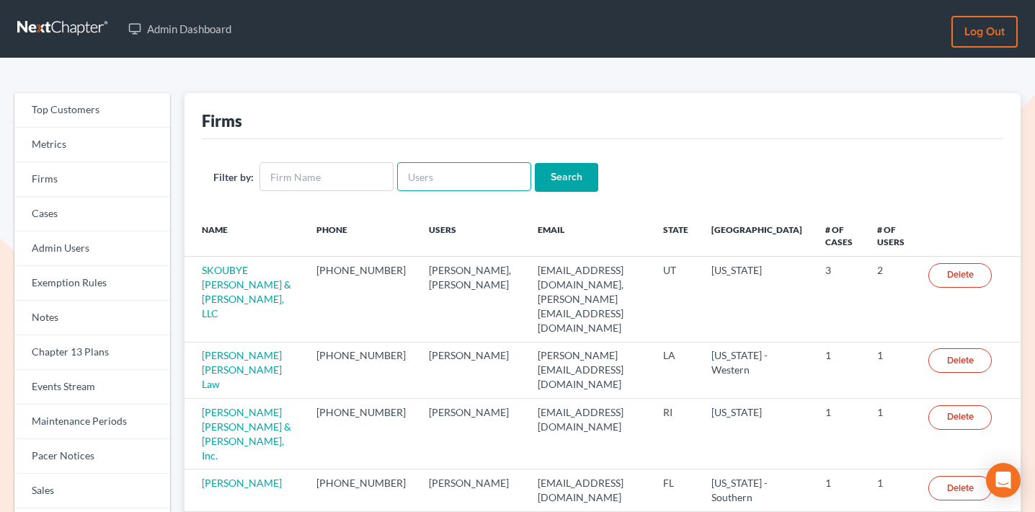
click at [436, 165] on input "text" at bounding box center [464, 176] width 134 height 29
paste input "[EMAIL_ADDRESS][DOMAIN_NAME]"
type input "[EMAIL_ADDRESS][DOMAIN_NAME]"
click at [546, 161] on div "Filter by: mwilliams@arthurlwalker.com Search" at bounding box center [603, 177] width 802 height 76
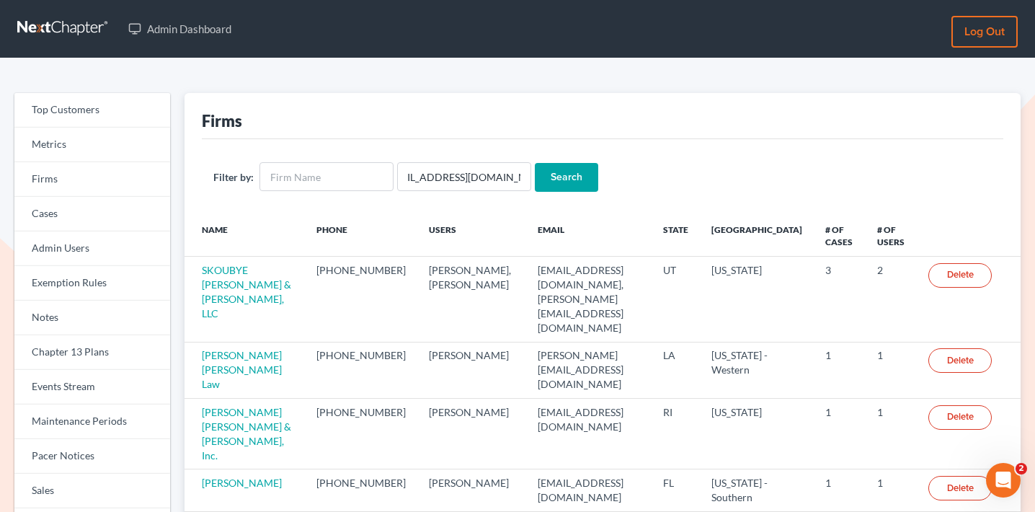
scroll to position [0, 0]
click at [549, 177] on input "Search" at bounding box center [566, 177] width 63 height 29
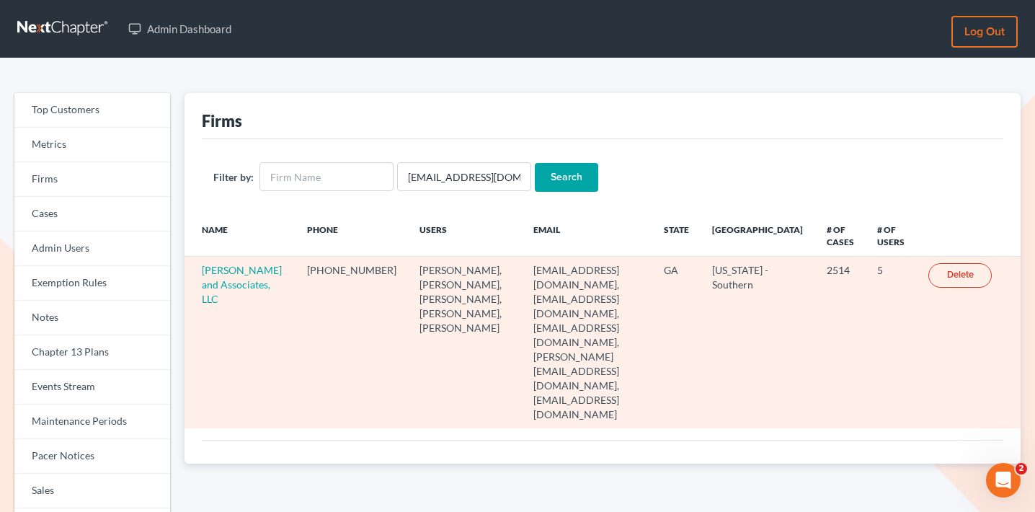
click at [231, 291] on td "[PERSON_NAME] and Associates, LLC" at bounding box center [240, 343] width 111 height 172
click at [238, 283] on link "[PERSON_NAME] and Associates, LLC" at bounding box center [242, 284] width 80 height 41
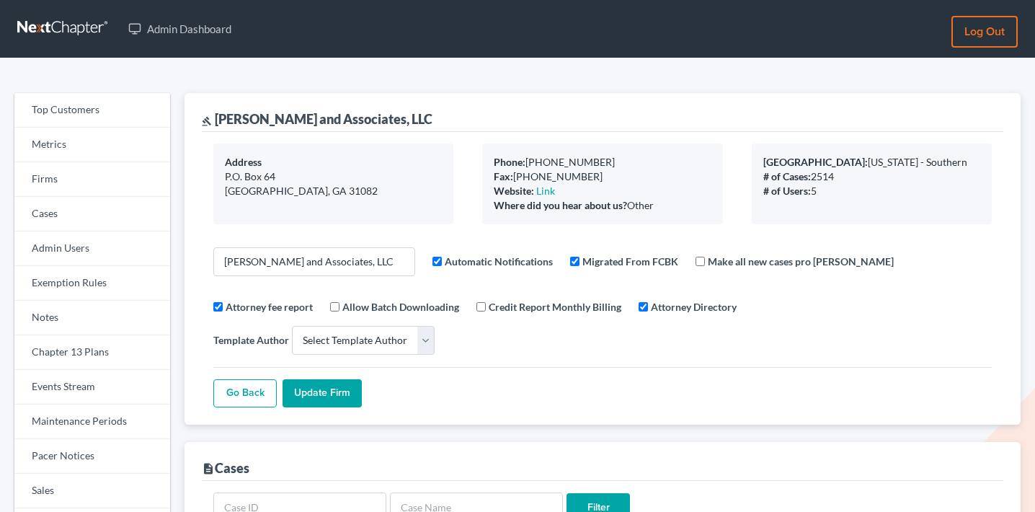
select select
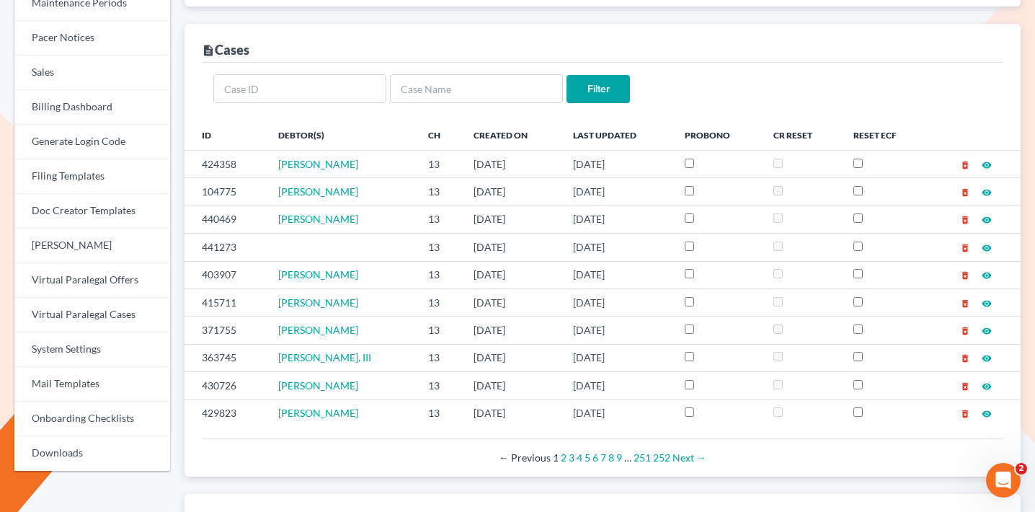
scroll to position [419, 0]
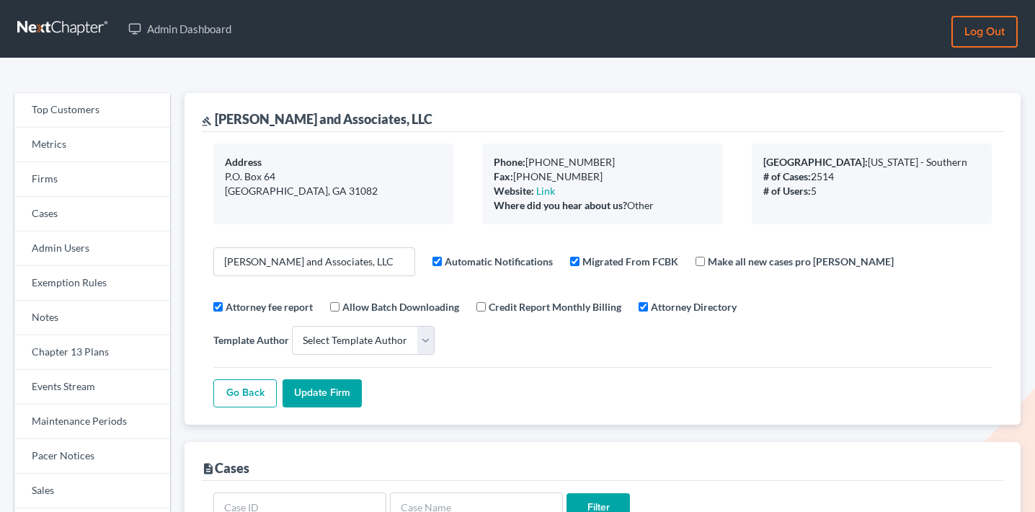
select select
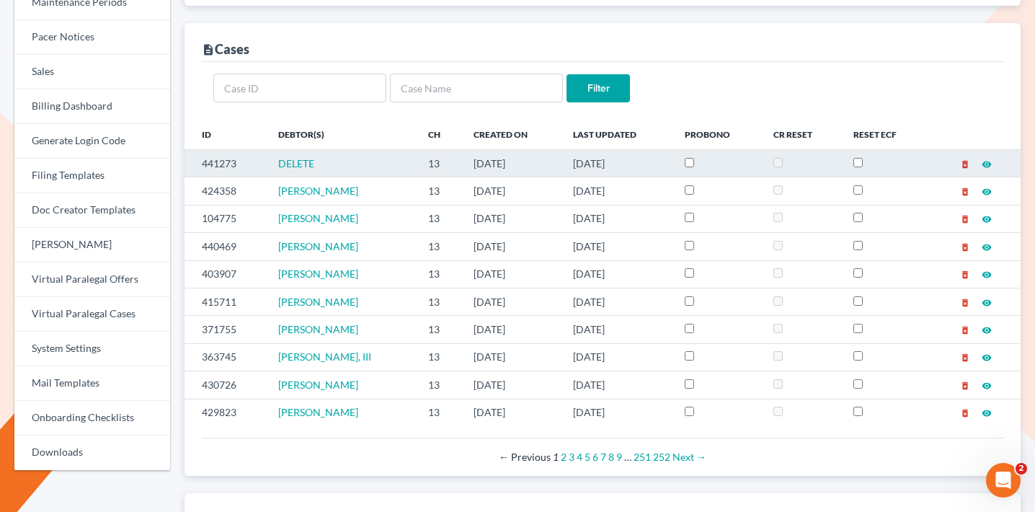
click at [965, 159] on icon "delete_forever" at bounding box center [965, 164] width 10 height 10
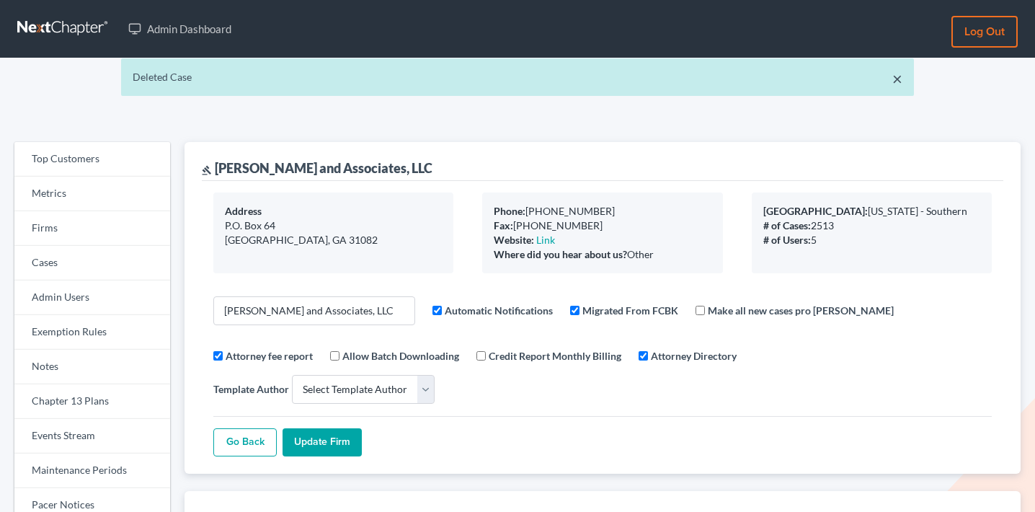
select select
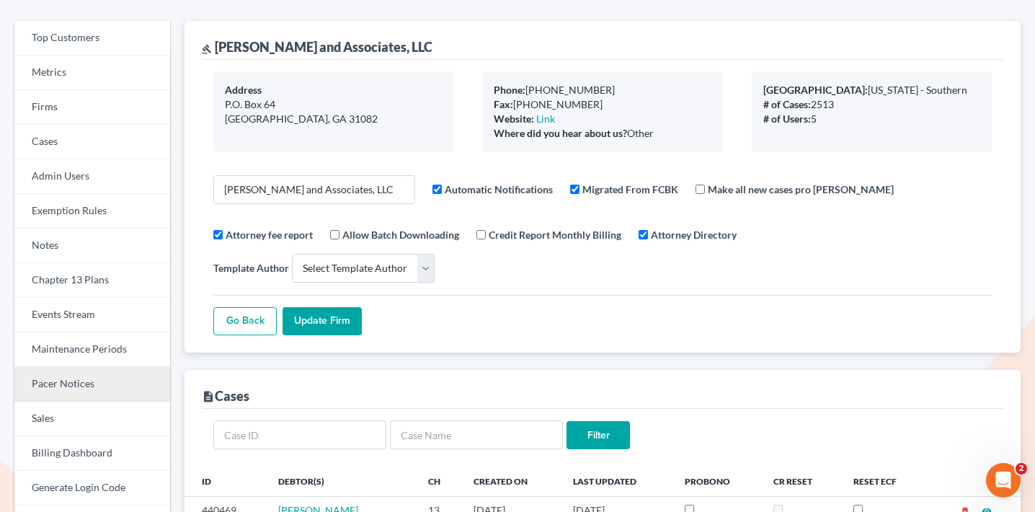
scroll to position [74, 0]
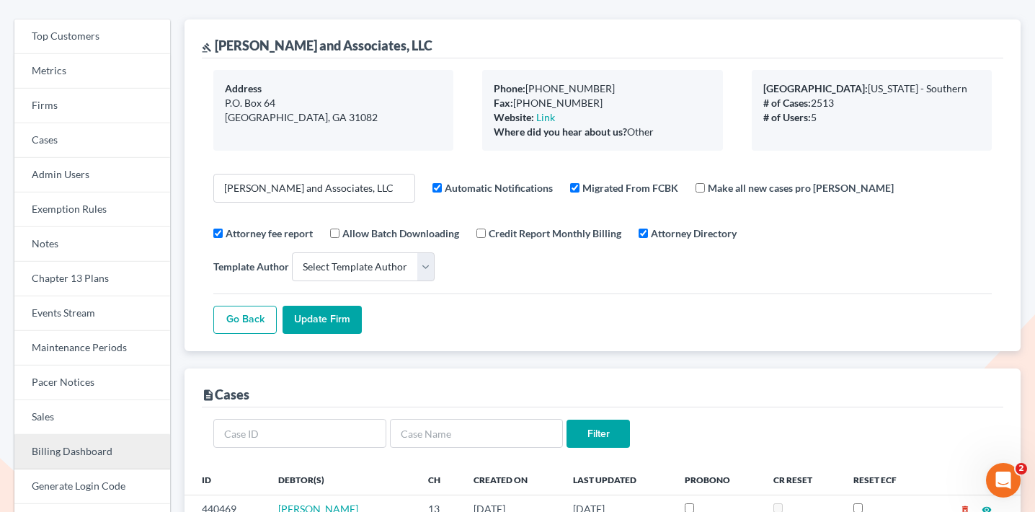
click at [56, 443] on link "Billing Dashboard" at bounding box center [92, 452] width 156 height 35
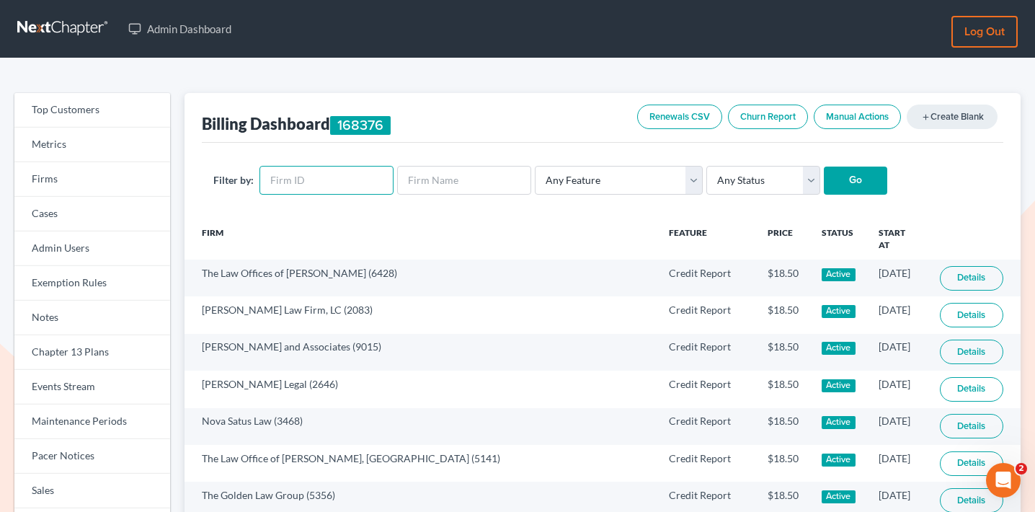
click at [321, 183] on input "text" at bounding box center [327, 180] width 134 height 29
paste input "1182"
type input "1182"
click at [856, 187] on input "Go" at bounding box center [855, 181] width 63 height 29
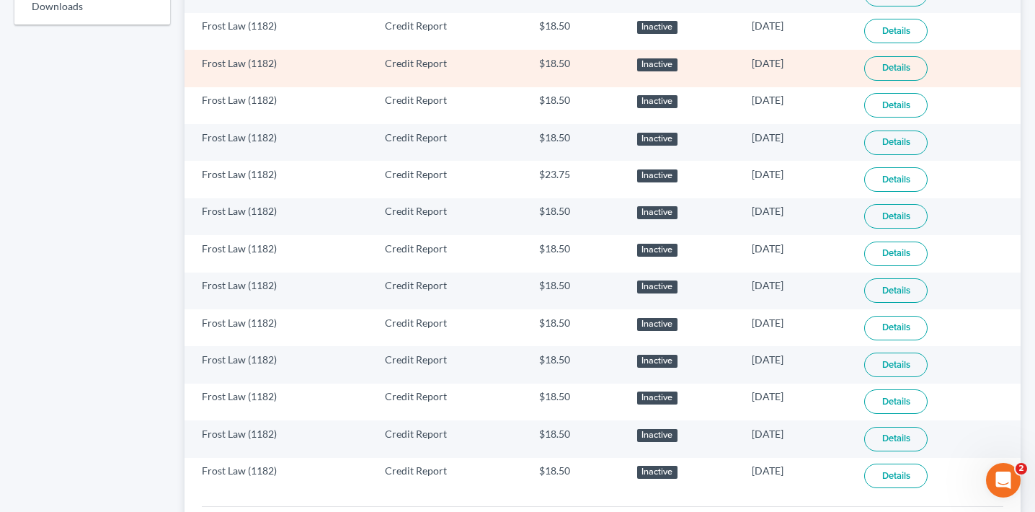
scroll to position [958, 0]
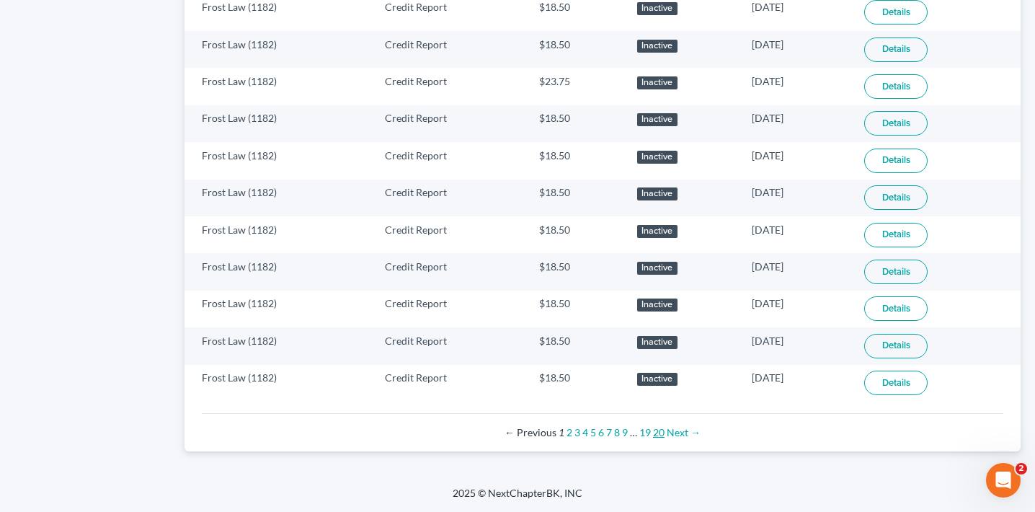
click at [658, 433] on link "20" at bounding box center [659, 432] width 12 height 12
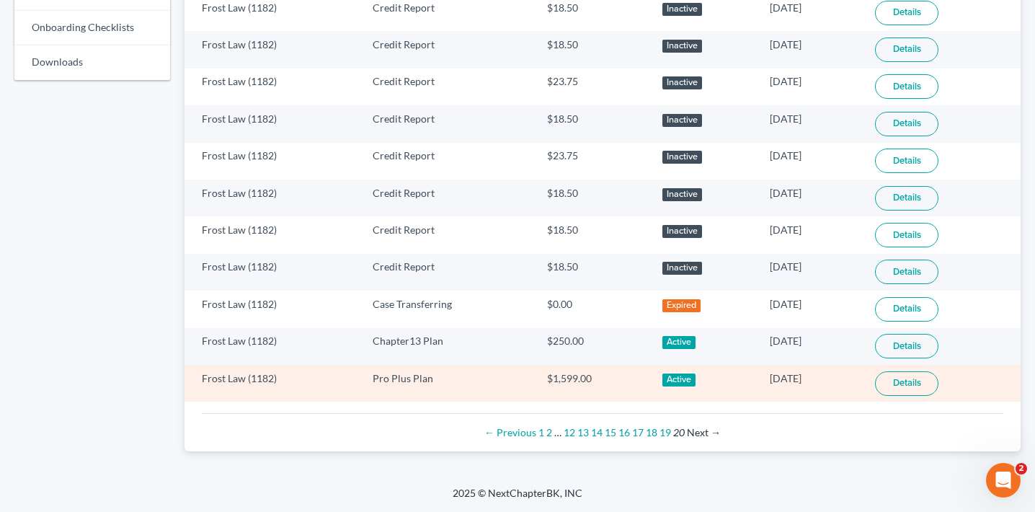
click at [779, 373] on td "10/16/2020" at bounding box center [810, 383] width 105 height 37
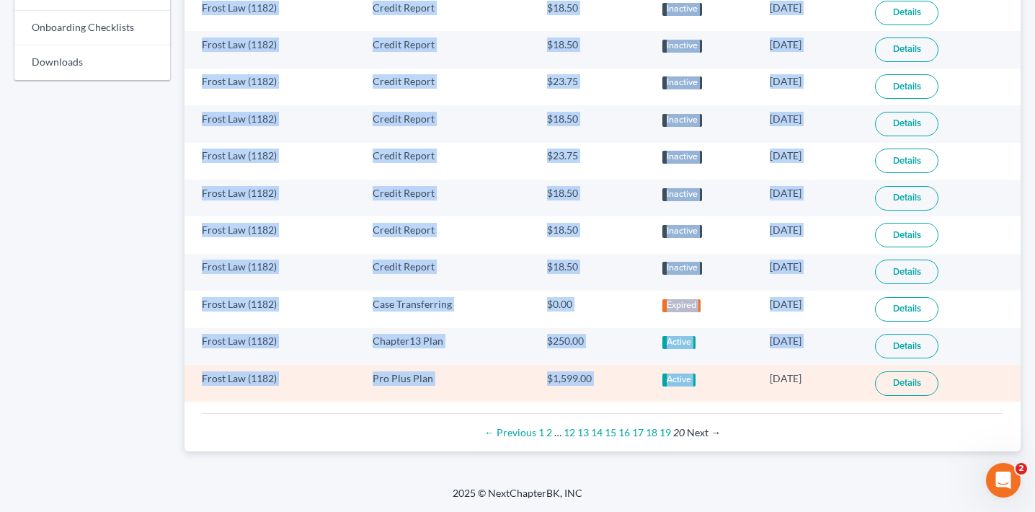
click at [779, 373] on td "10/16/2020" at bounding box center [810, 383] width 105 height 37
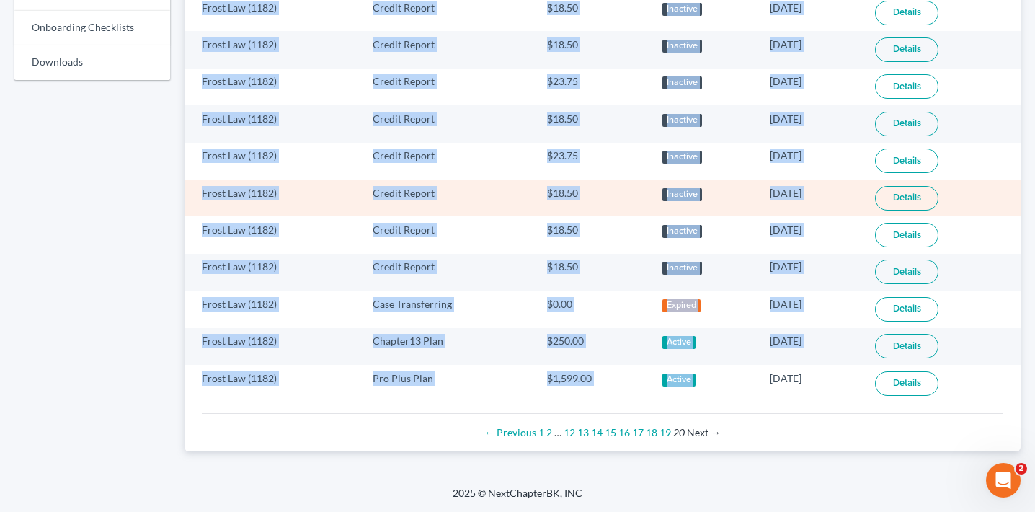
copy table "Firm Feature Price Status Start At Frost Law (1182) Credit Report $18.50 Inacti…"
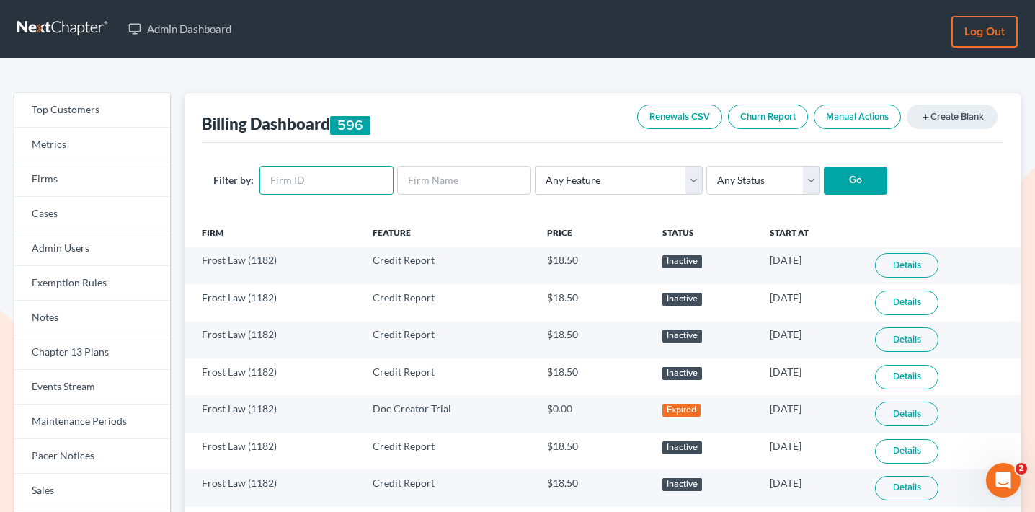
click at [296, 180] on input "text" at bounding box center [327, 180] width 134 height 29
paste input "4577"
type input "4577"
click at [876, 178] on form "Filter by: 4577 Any Feature Start Plus Plan Pro Plus Plan Whoa Plan Credit Repo…" at bounding box center [602, 181] width 779 height 30
click at [854, 178] on input "Go" at bounding box center [855, 181] width 63 height 29
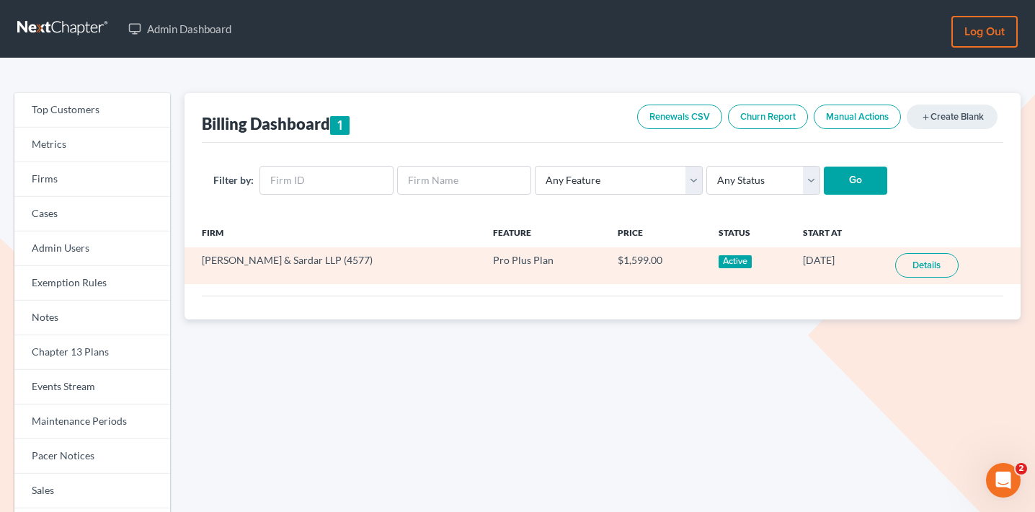
drag, startPoint x: 772, startPoint y: 258, endPoint x: 838, endPoint y: 258, distance: 65.6
click at [838, 258] on td "[DATE]" at bounding box center [838, 265] width 92 height 37
drag, startPoint x: 836, startPoint y: 258, endPoint x: 764, endPoint y: 258, distance: 72.1
click at [792, 258] on td "[DATE]" at bounding box center [838, 265] width 92 height 37
copy td "[DATE]"
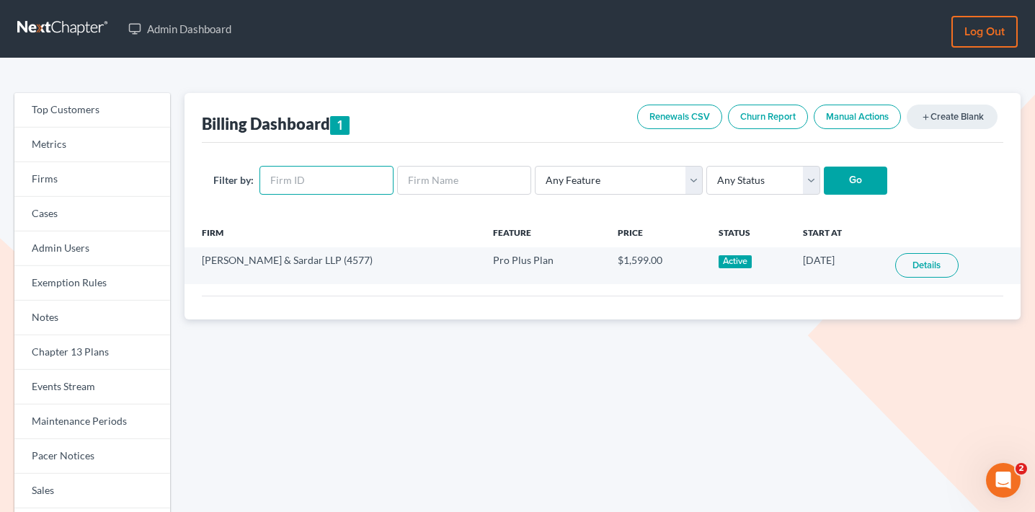
click at [301, 172] on input "text" at bounding box center [327, 180] width 134 height 29
paste input "2924"
type input "2924"
click at [864, 178] on input "Go" at bounding box center [855, 181] width 63 height 29
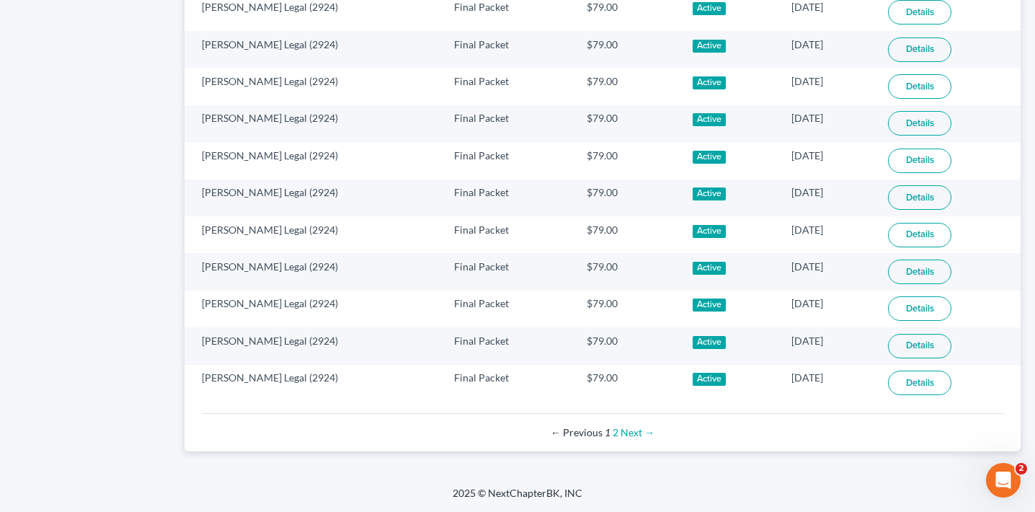
scroll to position [958, 0]
click at [634, 435] on link "Next →" at bounding box center [638, 432] width 34 height 12
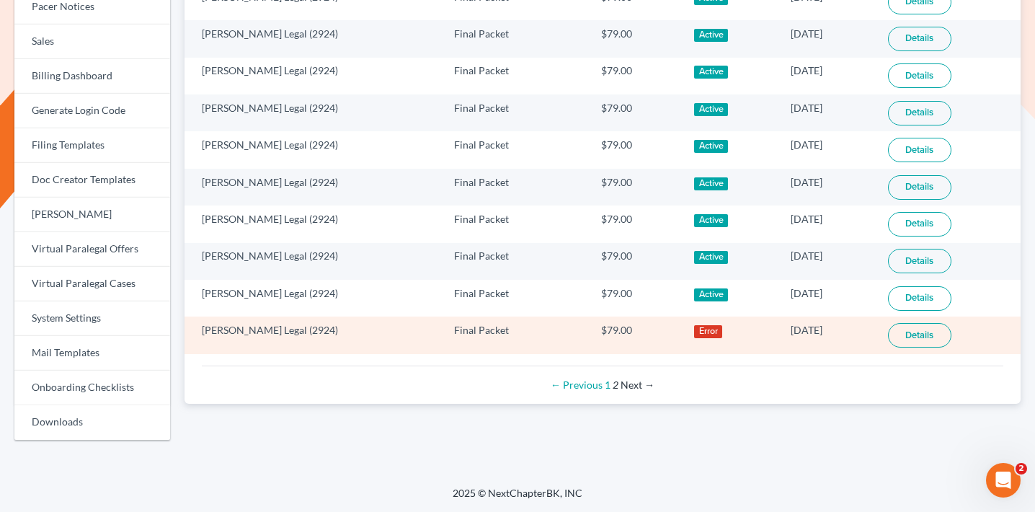
click at [779, 329] on td "06/08/2018" at bounding box center [827, 334] width 97 height 37
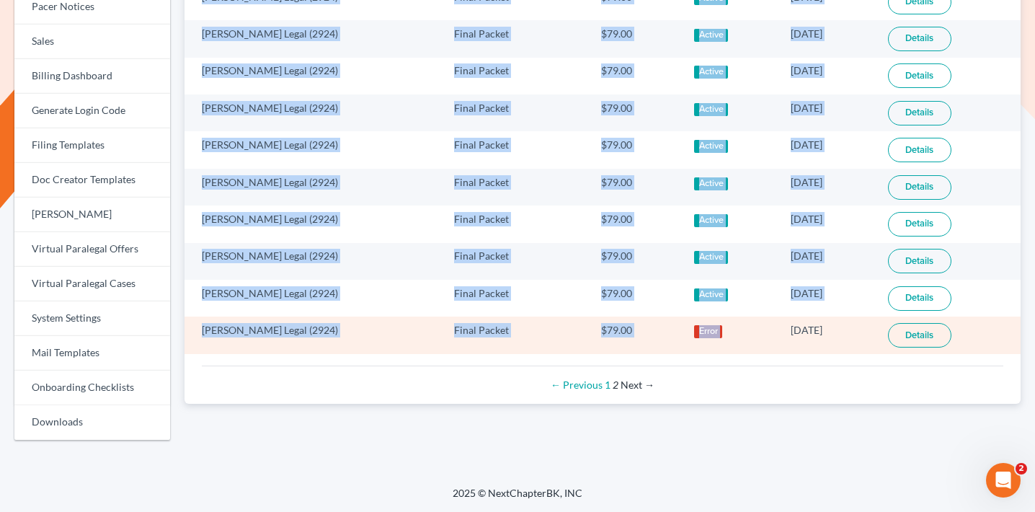
click at [779, 329] on td "06/08/2018" at bounding box center [827, 334] width 97 height 37
copy table "Firm Feature Price Status Start At Edwards Legal (2924) Final Packet $79.00 Act…"
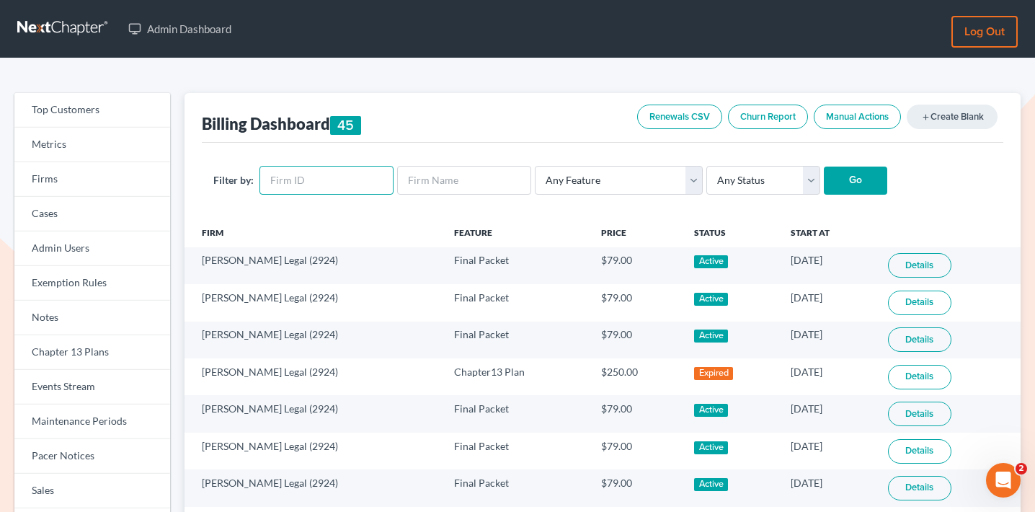
click at [311, 191] on input "text" at bounding box center [327, 180] width 134 height 29
paste input "10670"
type input "10670"
click at [843, 184] on input "Go" at bounding box center [855, 181] width 63 height 29
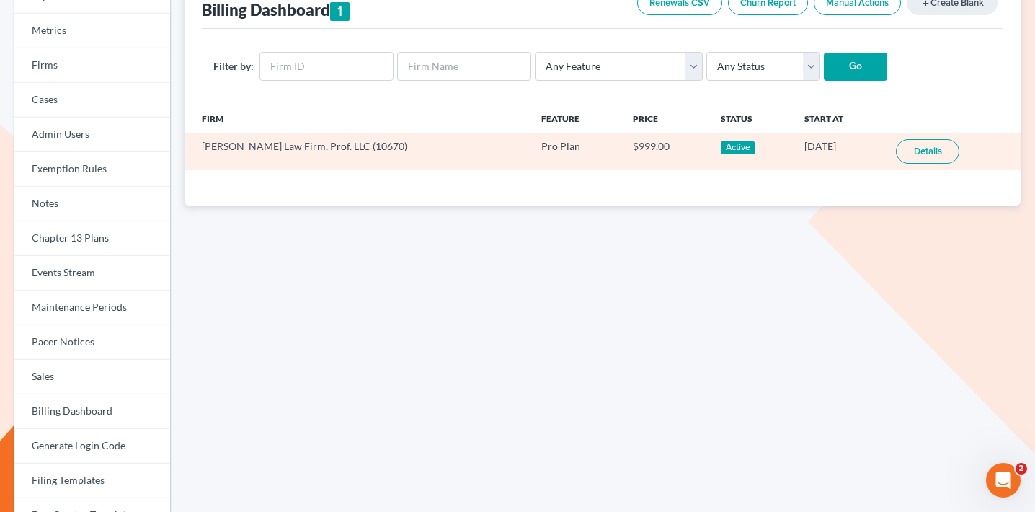
drag, startPoint x: 828, startPoint y: 146, endPoint x: 761, endPoint y: 145, distance: 67.1
click at [793, 145] on td "10/17/2023" at bounding box center [839, 151] width 92 height 37
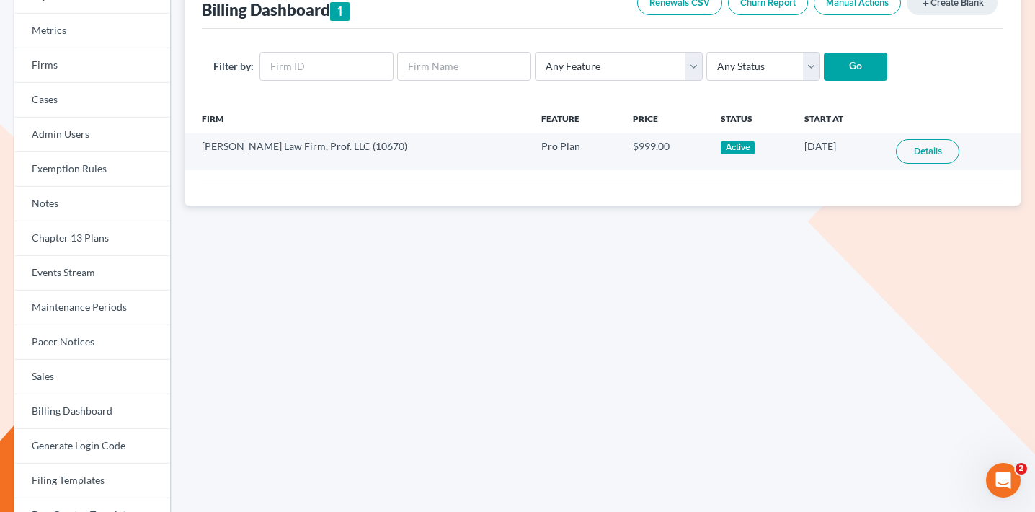
copy td "10/17/2023"
click at [340, 56] on input "text" at bounding box center [327, 66] width 134 height 29
paste input "1915"
type input "1915"
click at [848, 65] on input "Go" at bounding box center [855, 67] width 63 height 29
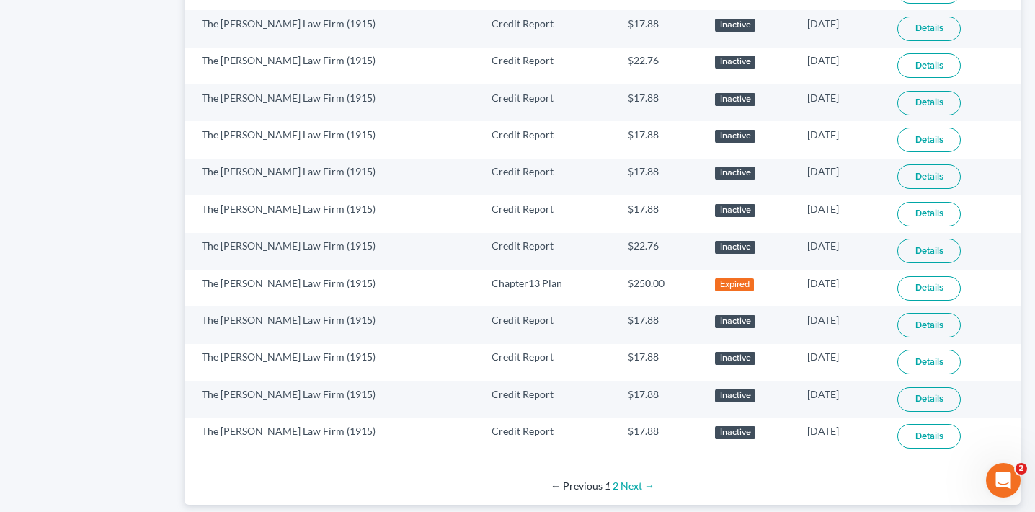
scroll to position [958, 0]
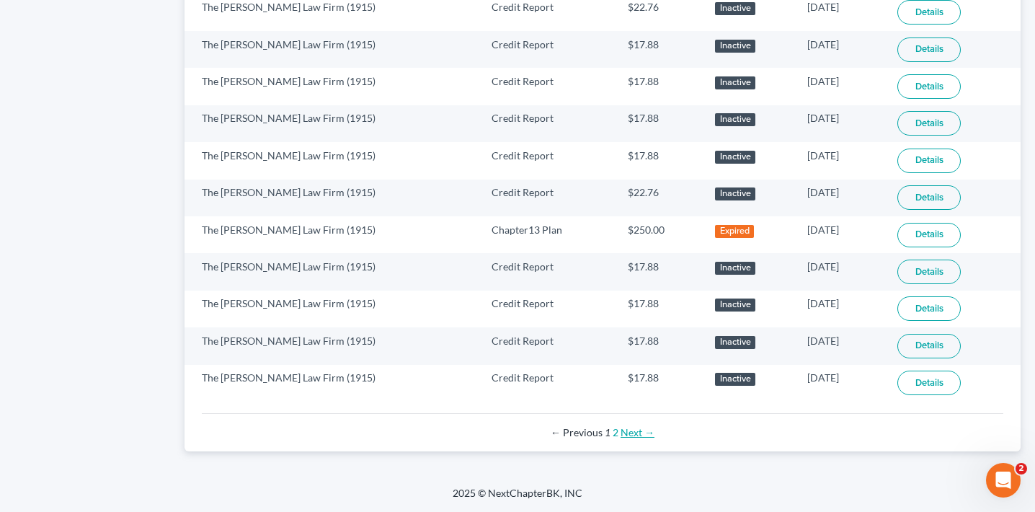
click at [630, 434] on link "Next →" at bounding box center [638, 432] width 34 height 12
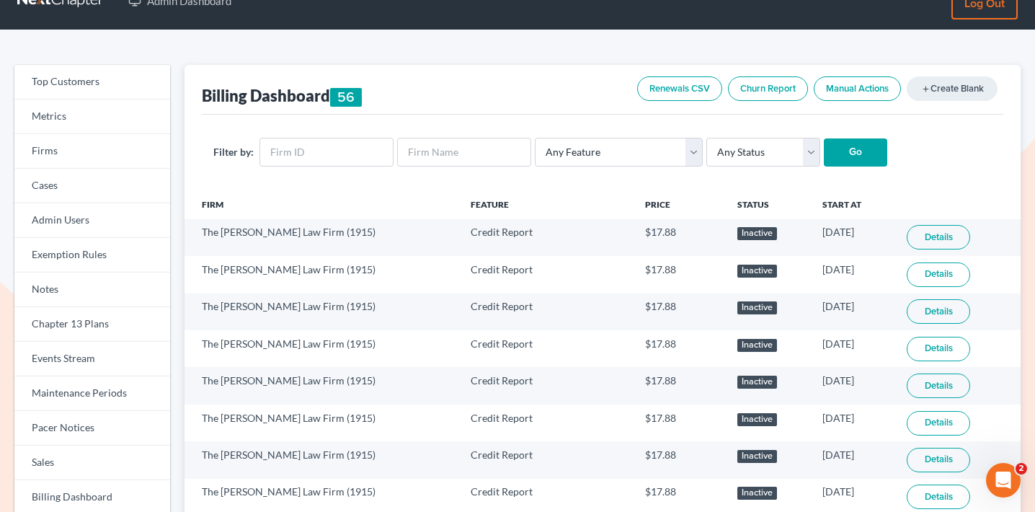
scroll to position [810, 0]
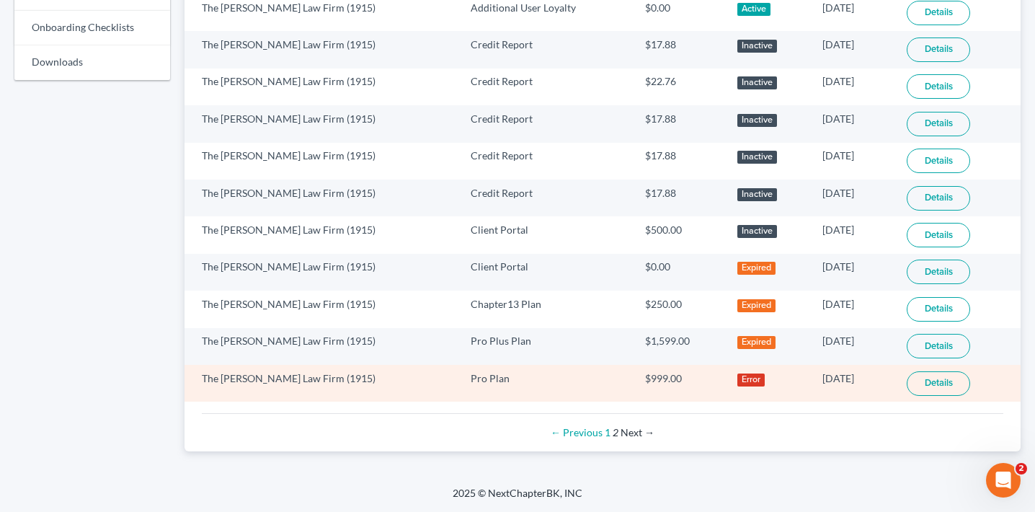
click at [811, 378] on td "10/13/2017" at bounding box center [853, 383] width 84 height 37
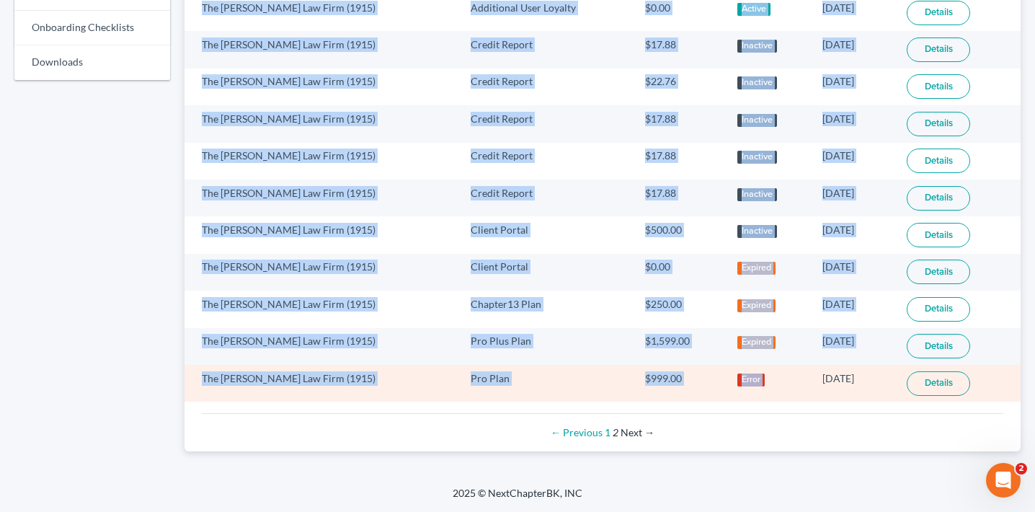
click at [811, 378] on td "10/13/2017" at bounding box center [853, 383] width 84 height 37
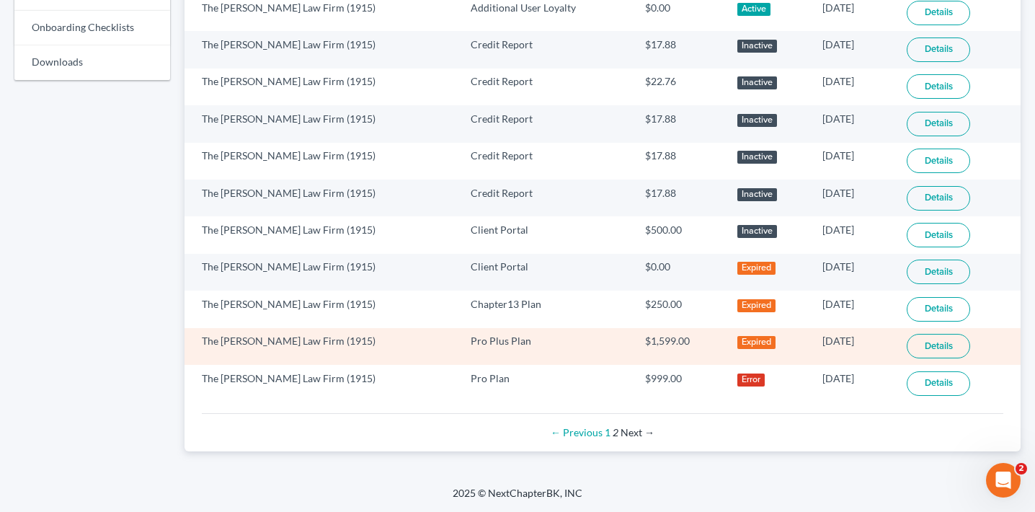
click at [823, 343] on td "10/13/2018" at bounding box center [853, 346] width 84 height 37
copy tr "10/13/2018 Details"
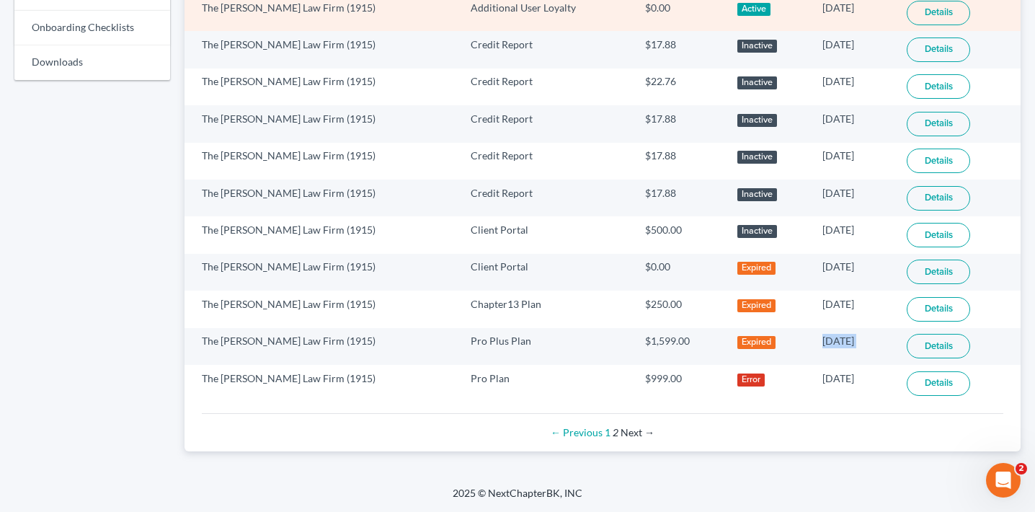
copy tr "10/13/2018 Details"
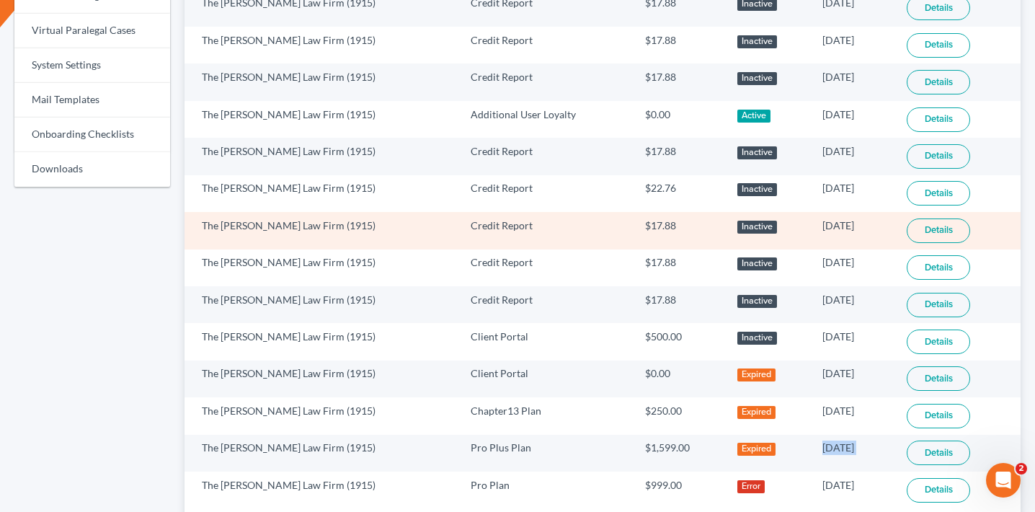
scroll to position [0, 0]
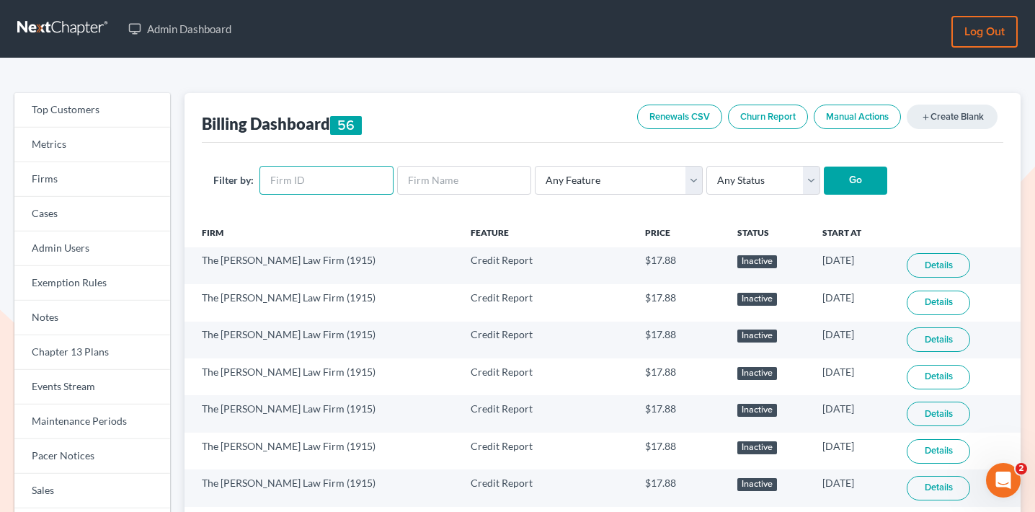
click at [339, 176] on input "text" at bounding box center [327, 180] width 134 height 29
paste input "4959"
type input "4959"
click at [832, 172] on input "Go" at bounding box center [855, 181] width 63 height 29
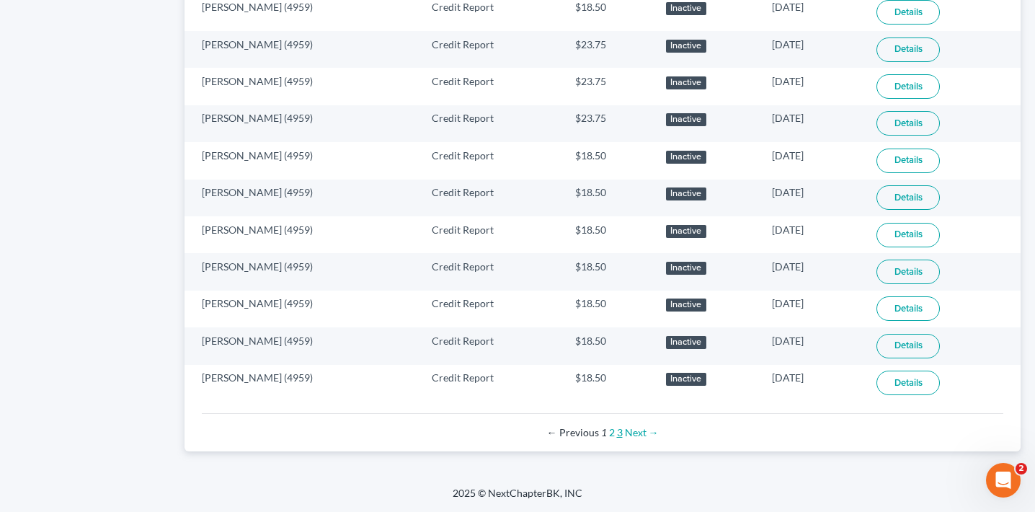
click at [621, 433] on link "3" at bounding box center [620, 432] width 6 height 12
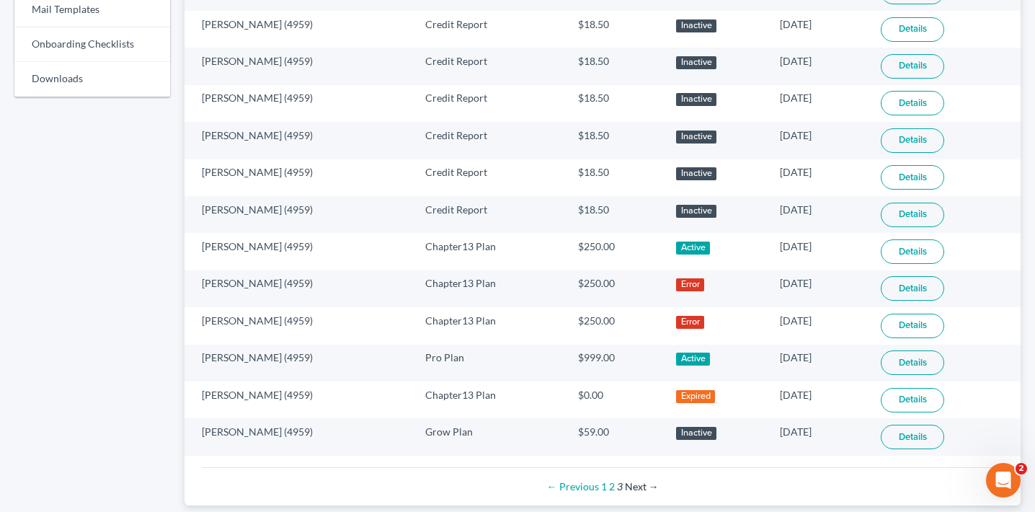
scroll to position [846, 0]
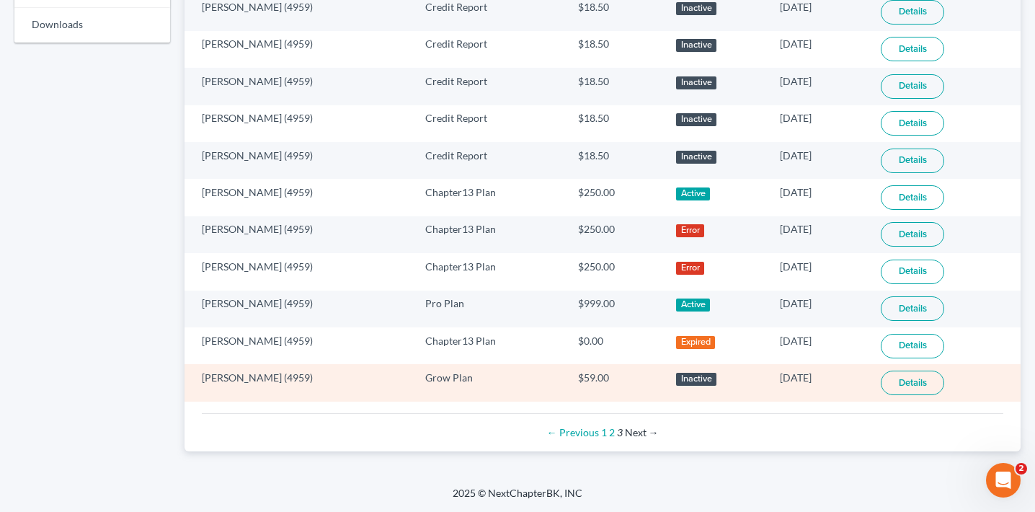
click at [795, 373] on td "10/27/2019" at bounding box center [820, 382] width 102 height 37
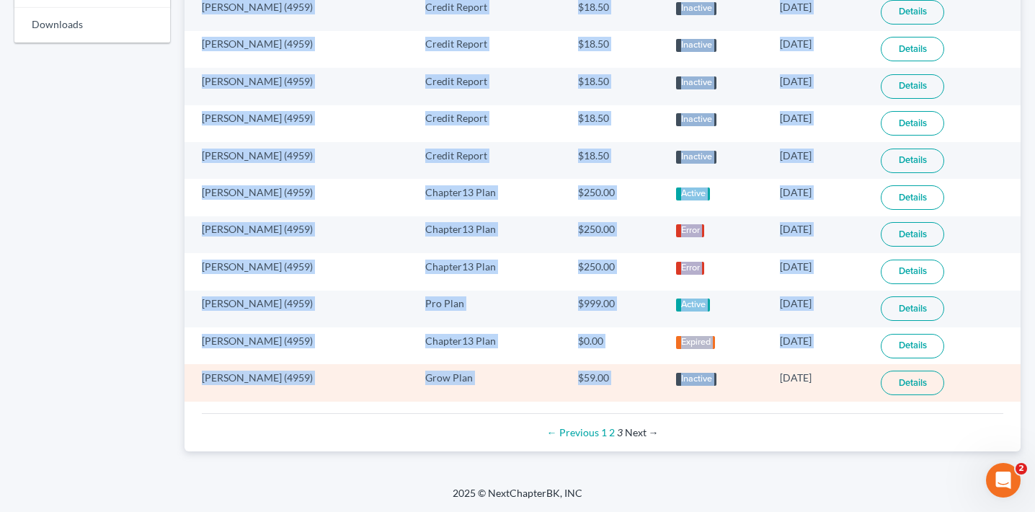
click at [795, 373] on td "10/27/2019" at bounding box center [820, 382] width 102 height 37
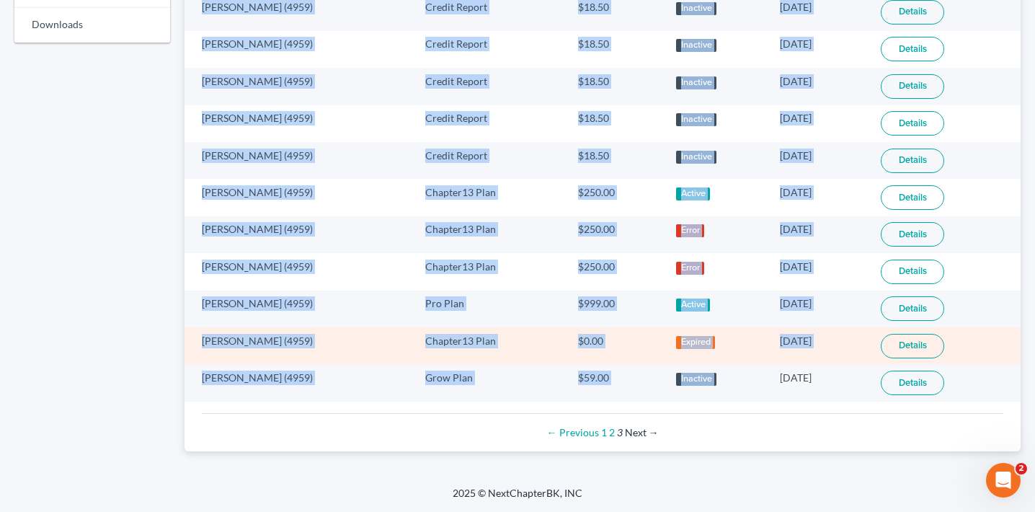
copy table "Firm Feature Price Status Start At George P. Galanos (4959) Credit Report $18.5…"
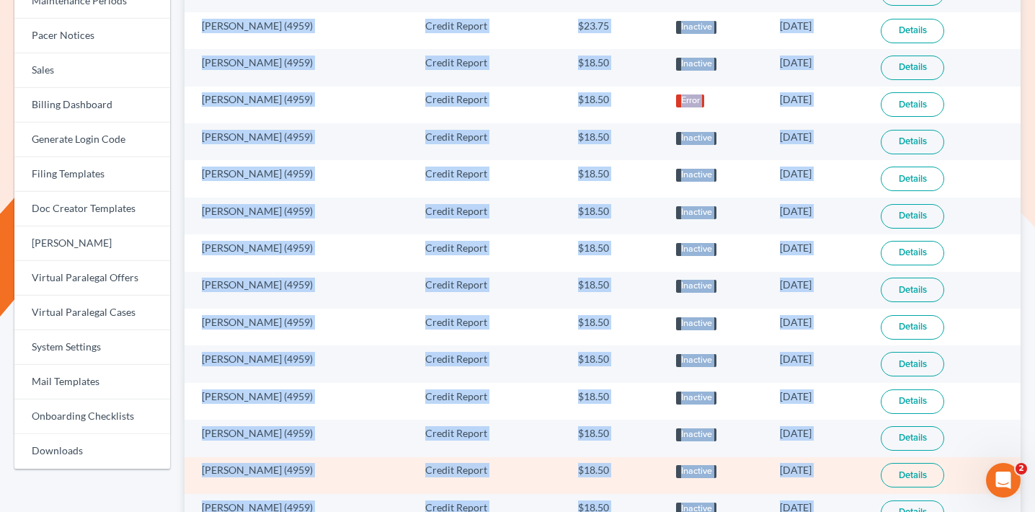
scroll to position [0, 0]
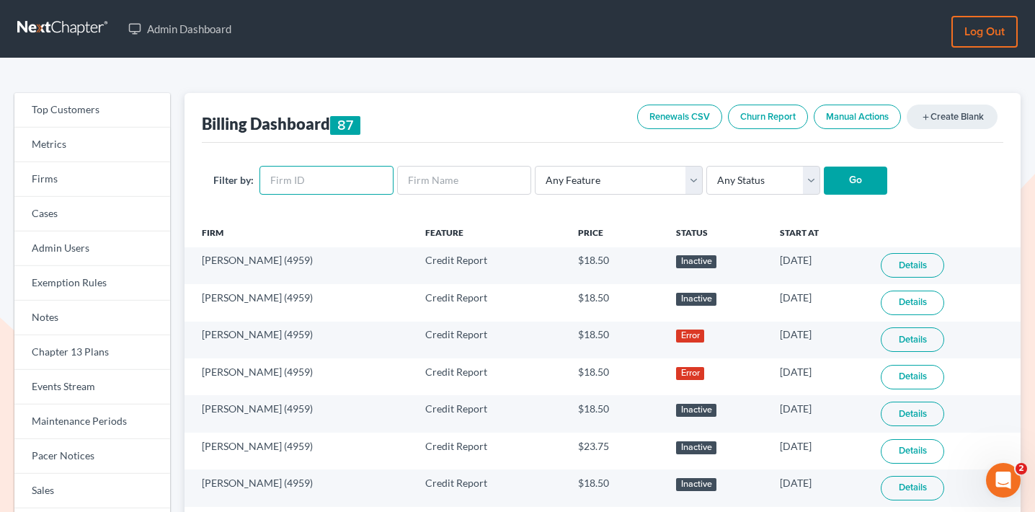
click at [309, 190] on input "text" at bounding box center [327, 180] width 134 height 29
paste input "11700"
type input "11700"
click at [846, 180] on input "Go" at bounding box center [855, 181] width 63 height 29
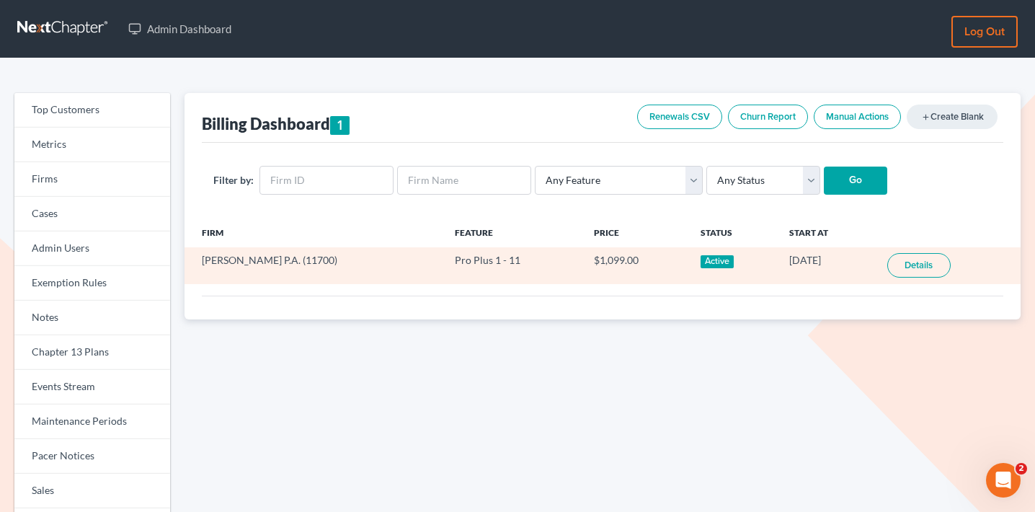
click at [792, 258] on td "[DATE]" at bounding box center [826, 265] width 97 height 37
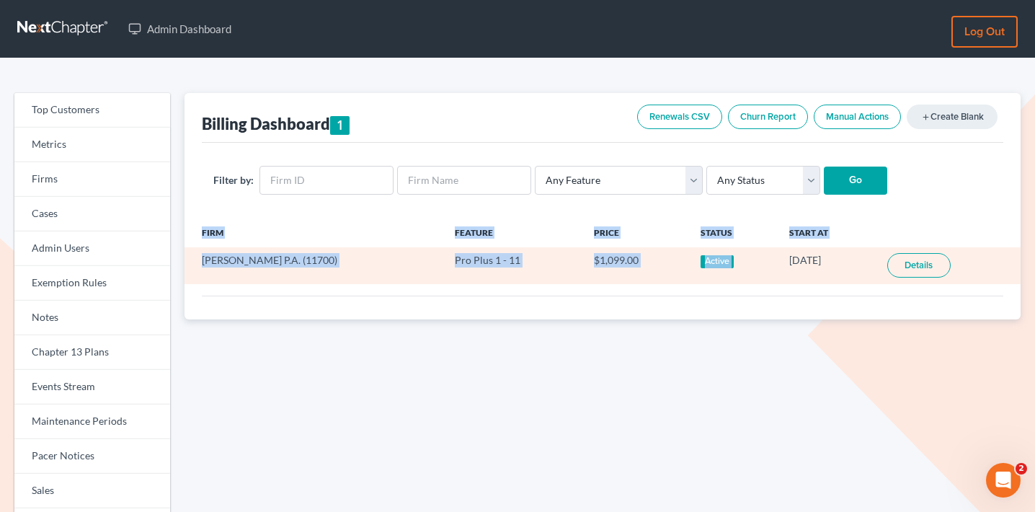
click at [792, 258] on td "[DATE]" at bounding box center [826, 265] width 97 height 37
copy table "Firm Feature Price Status Start At [PERSON_NAME] P.A. (11700) Pro Plus 1 - 11 $…"
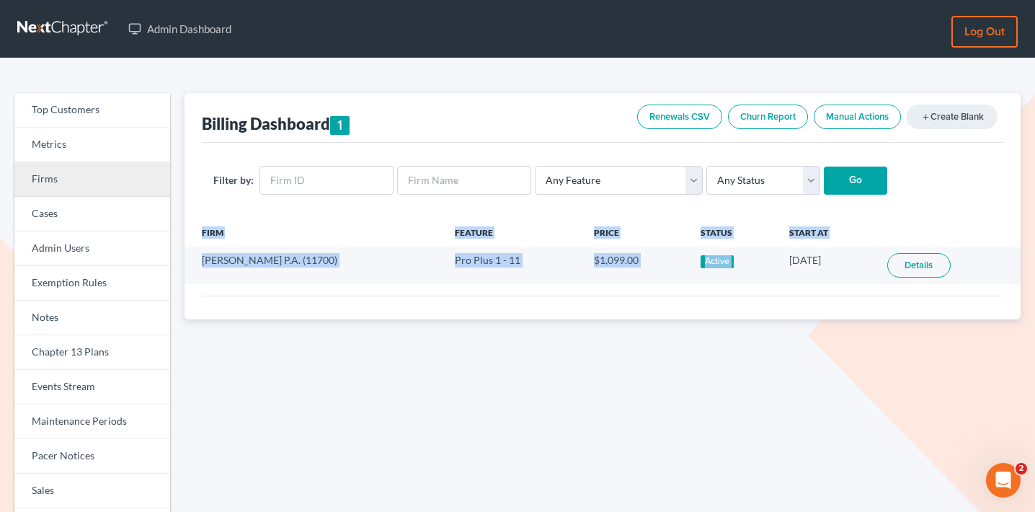
click at [149, 181] on link "Firms" at bounding box center [92, 179] width 156 height 35
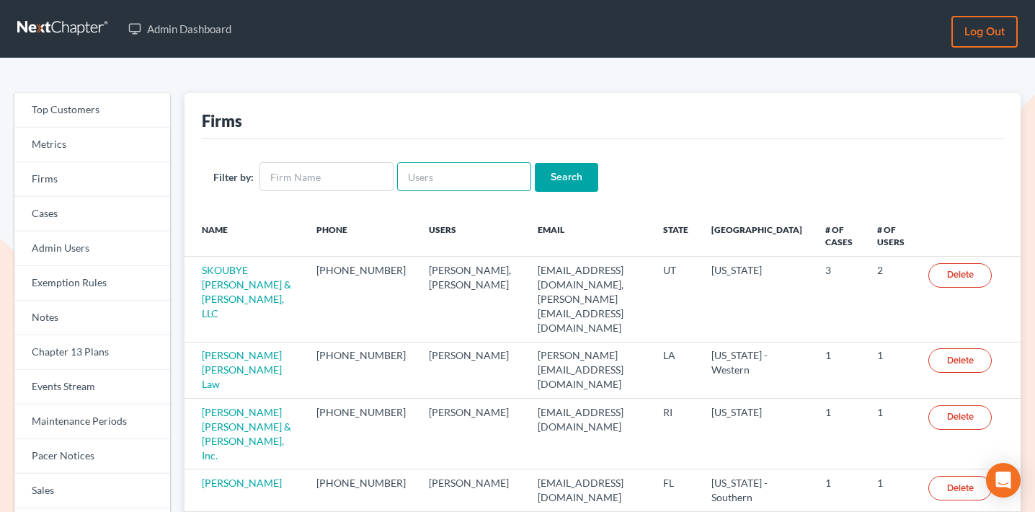
click at [458, 174] on input "text" at bounding box center [464, 176] width 134 height 29
paste input "10/8"
type input "10/8"
click at [447, 185] on input "10/8" at bounding box center [464, 176] width 134 height 29
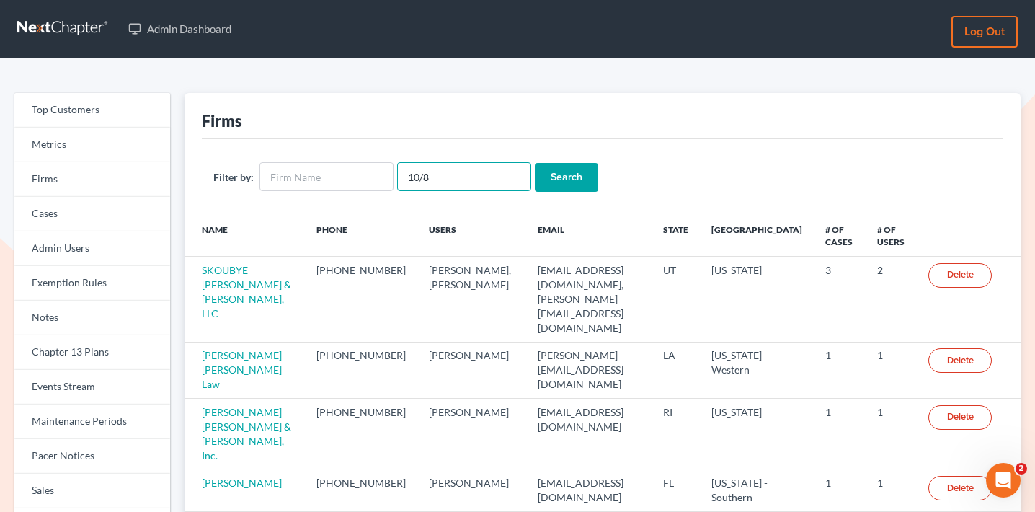
click at [447, 185] on input "10/8" at bounding box center [464, 176] width 134 height 29
paste input "[PERSON_NAME][EMAIL_ADDRESS][DOMAIN_NAME]"
type input "[PERSON_NAME][EMAIL_ADDRESS][DOMAIN_NAME]"
click at [553, 180] on input "Search" at bounding box center [566, 177] width 63 height 29
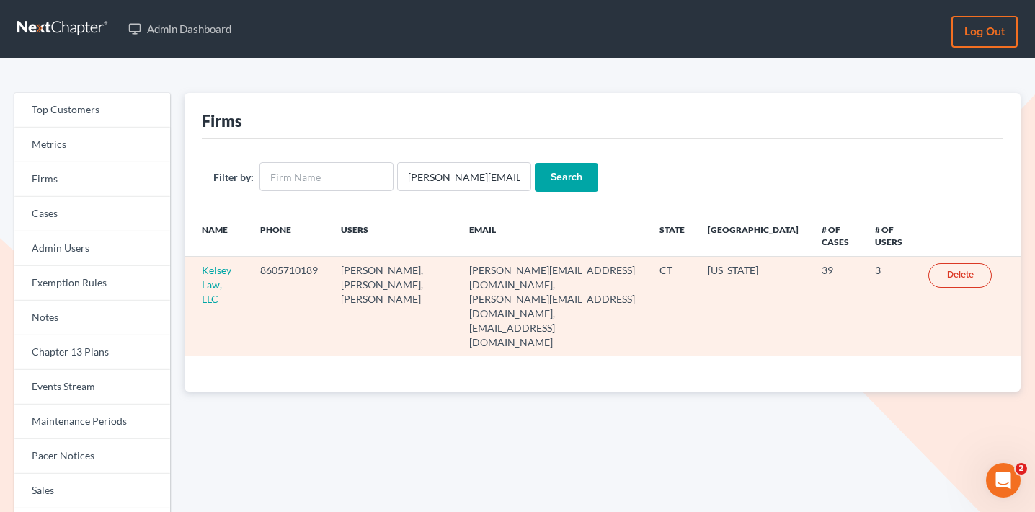
click at [226, 277] on td "Kelsey Law, LLC" at bounding box center [217, 306] width 64 height 99
click at [226, 279] on link "Kelsey Law, LLC" at bounding box center [217, 284] width 30 height 41
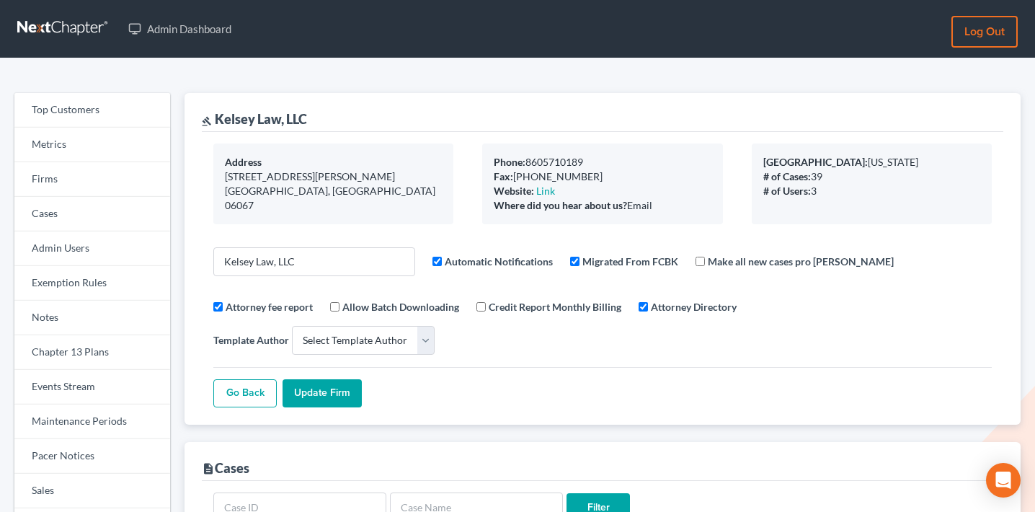
select select
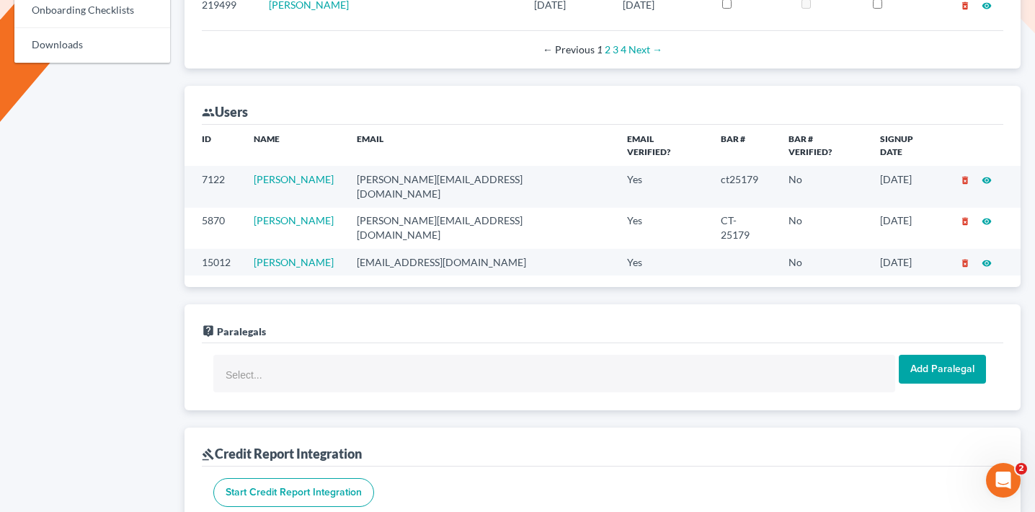
scroll to position [827, 0]
click at [423, 207] on td "[PERSON_NAME][EMAIL_ADDRESS][DOMAIN_NAME]" at bounding box center [480, 227] width 270 height 41
copy td "[PERSON_NAME][EMAIL_ADDRESS][DOMAIN_NAME]"
